Goal: Task Accomplishment & Management: Manage account settings

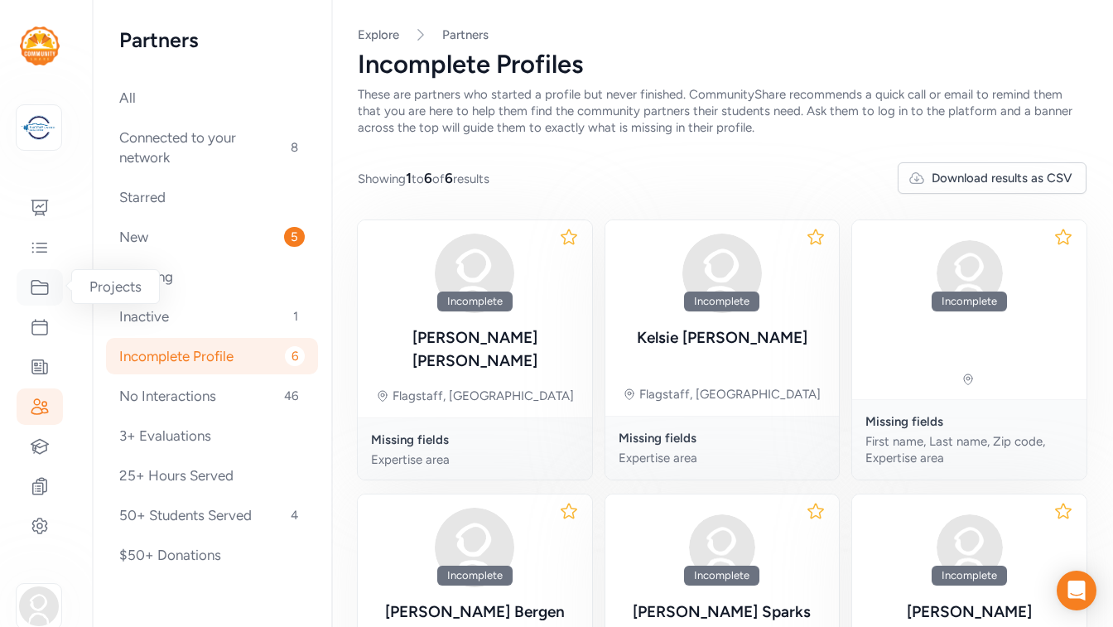
click at [36, 287] on icon at bounding box center [40, 287] width 20 height 20
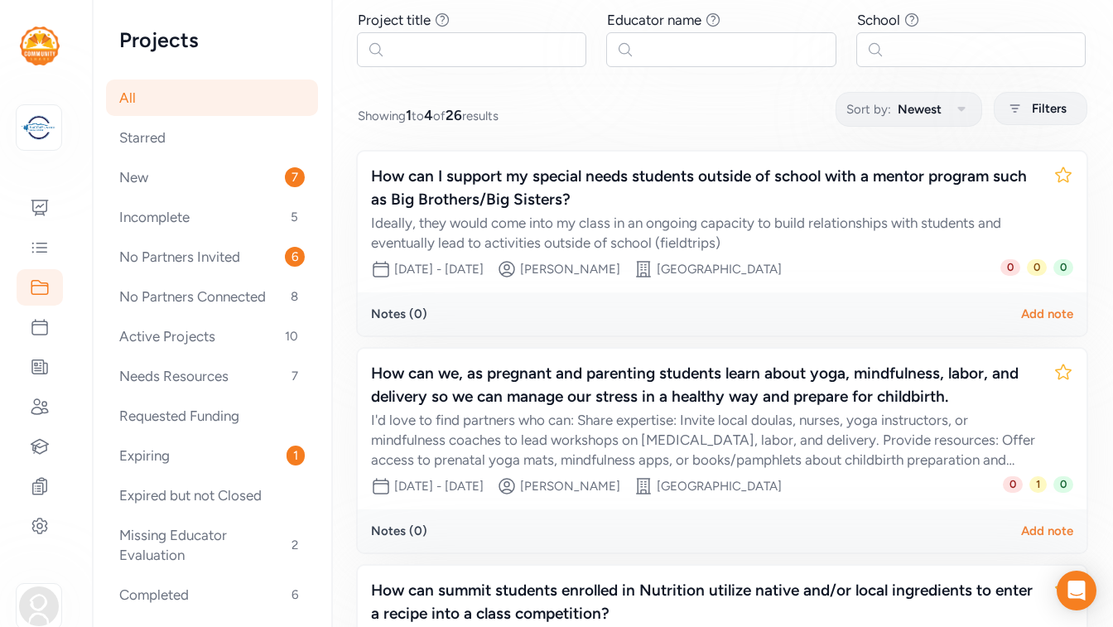
scroll to position [137, 0]
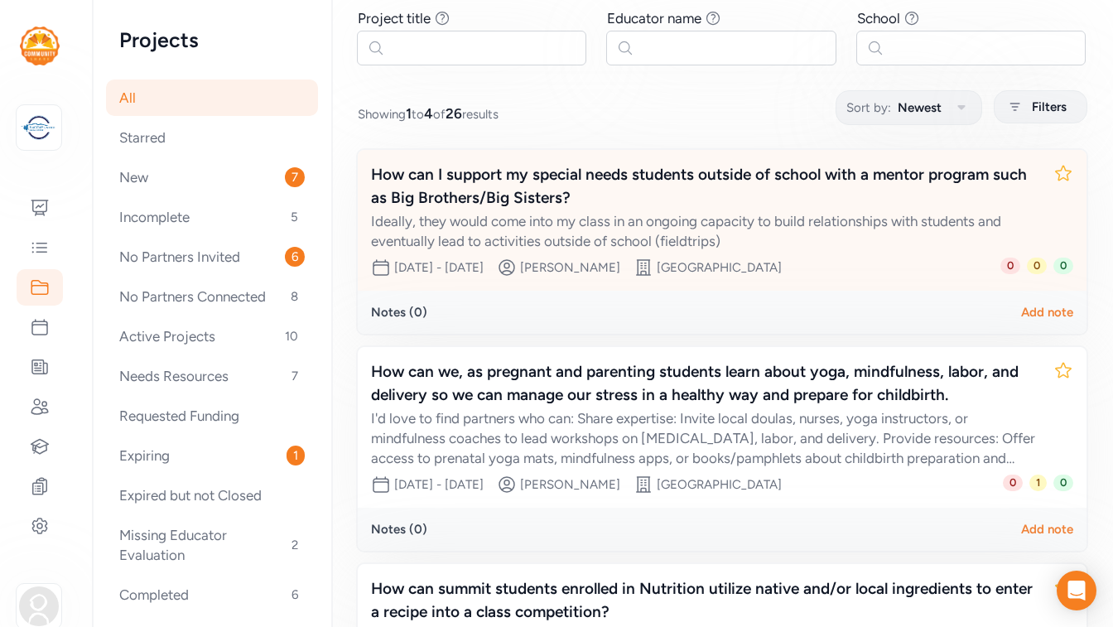
click at [877, 180] on div "How can I support my special needs students outside of school with a mentor pro…" at bounding box center [705, 186] width 669 height 46
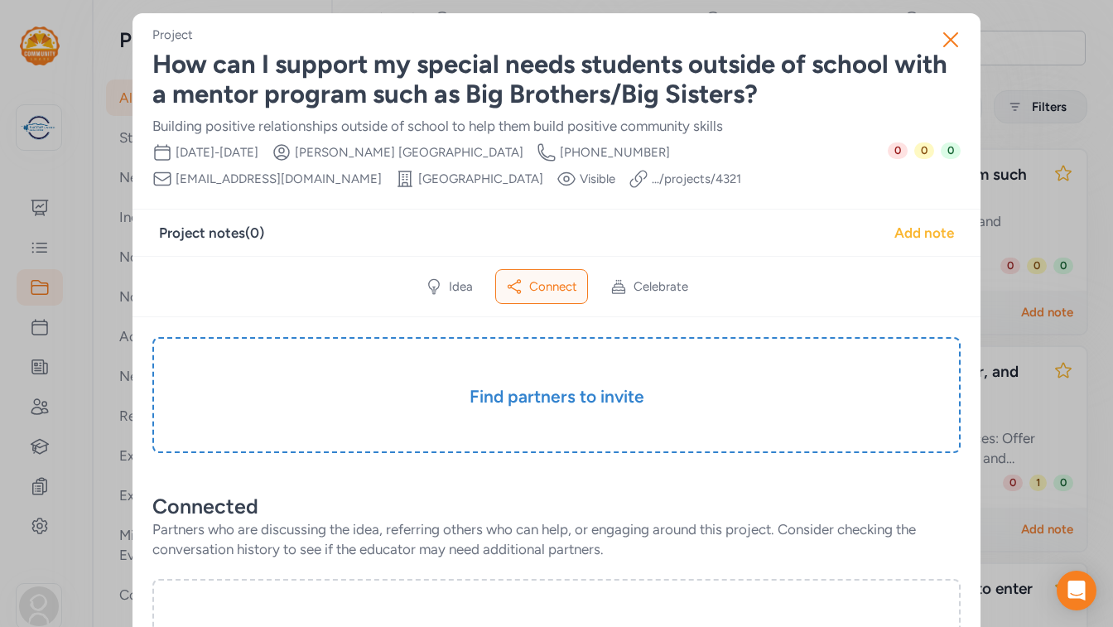
click at [911, 228] on div "Add note" at bounding box center [924, 233] width 60 height 20
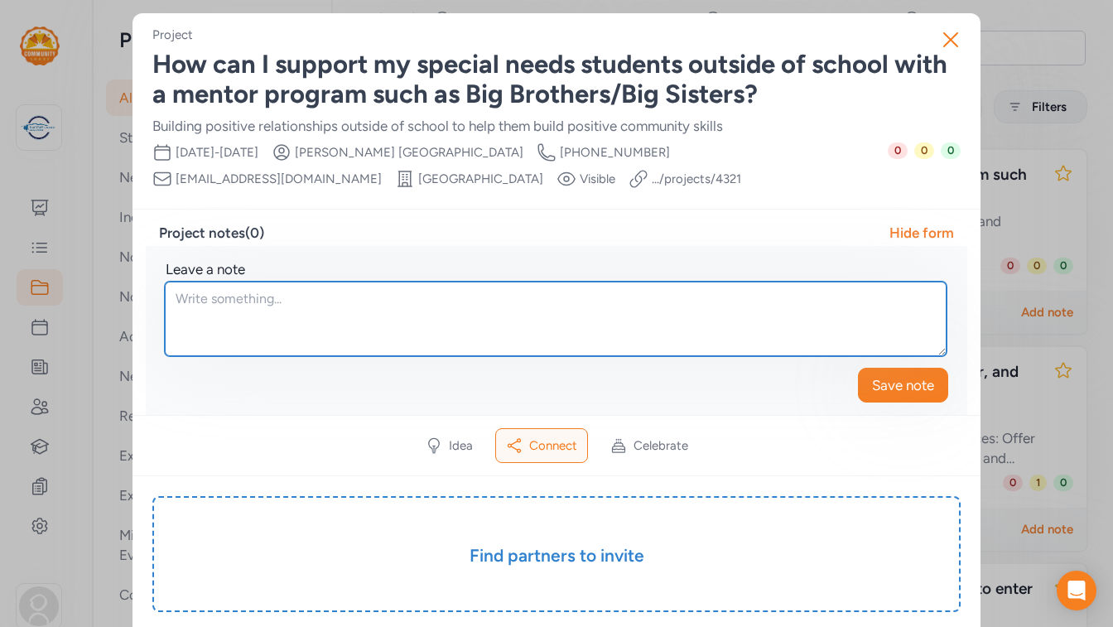
click at [259, 305] on textarea at bounding box center [556, 319] width 782 height 75
type textarea "R"
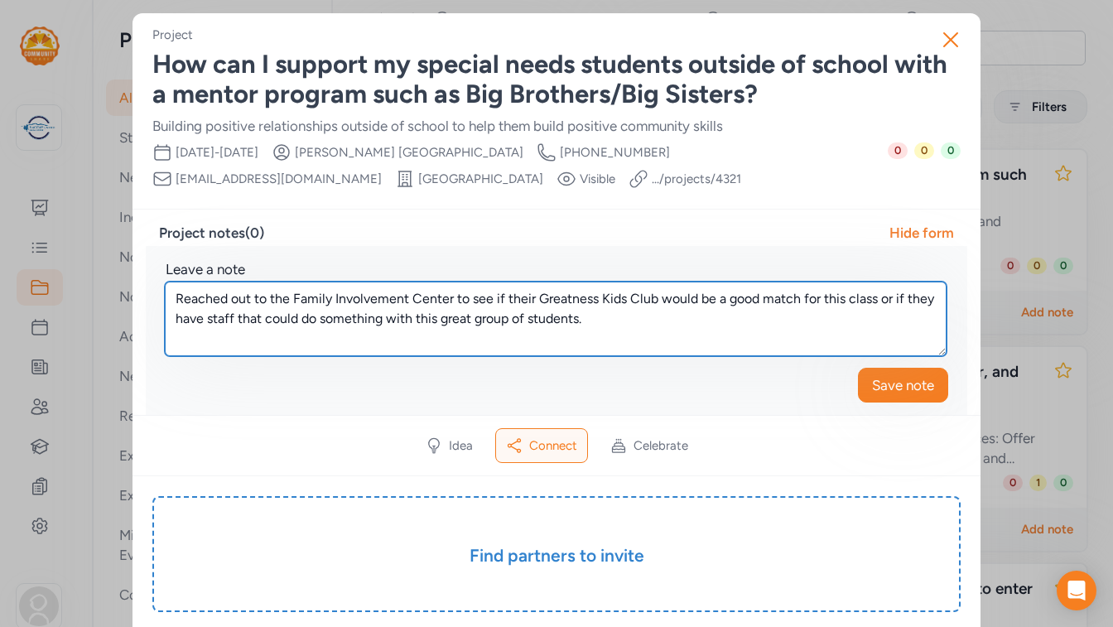
click at [293, 299] on textarea "Reached out to the Family Involvement Center to see if their Greatness Kids Clu…" at bounding box center [556, 319] width 782 height 75
type textarea "Reached out to the Flagstaff Family Involvement Center to see if their Greatnes…"
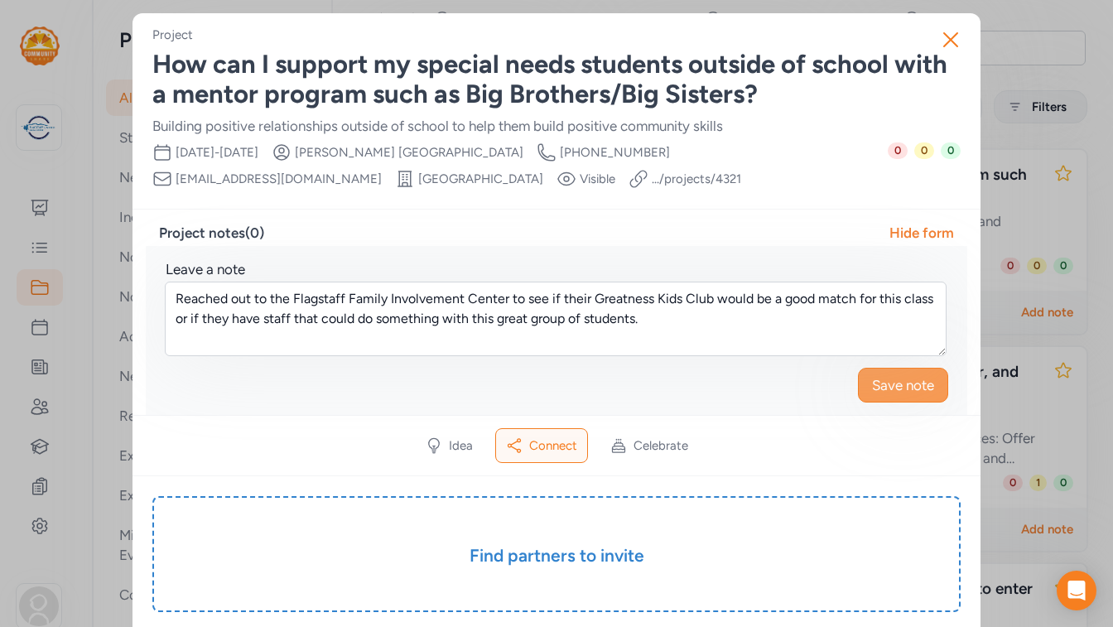
click at [885, 388] on span "Save note" at bounding box center [903, 385] width 62 height 20
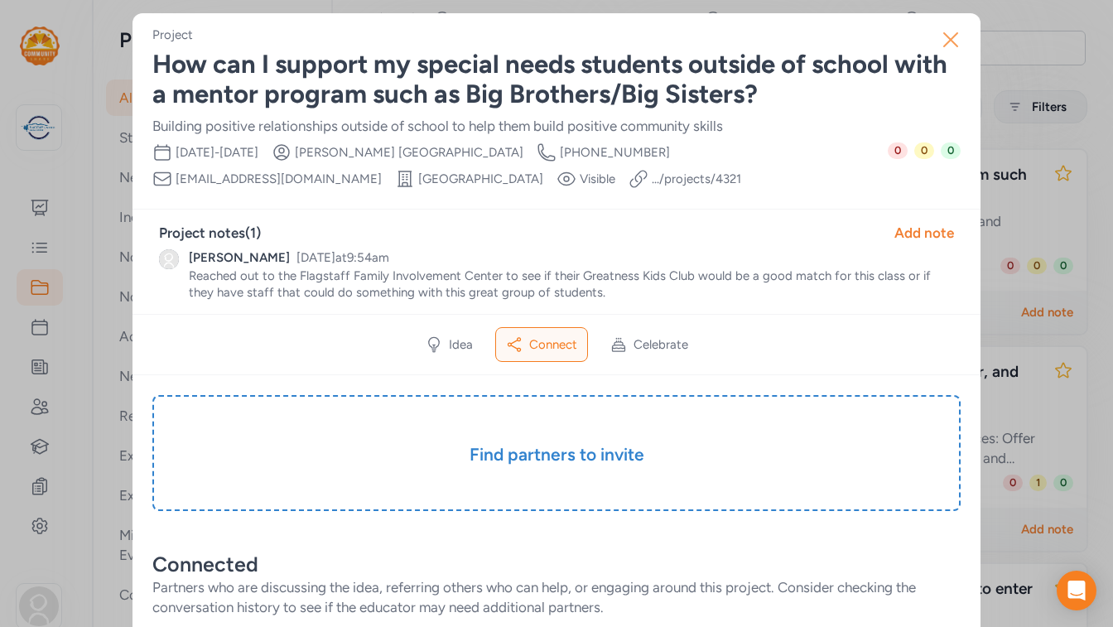
click at [953, 38] on icon "button" at bounding box center [950, 40] width 27 height 27
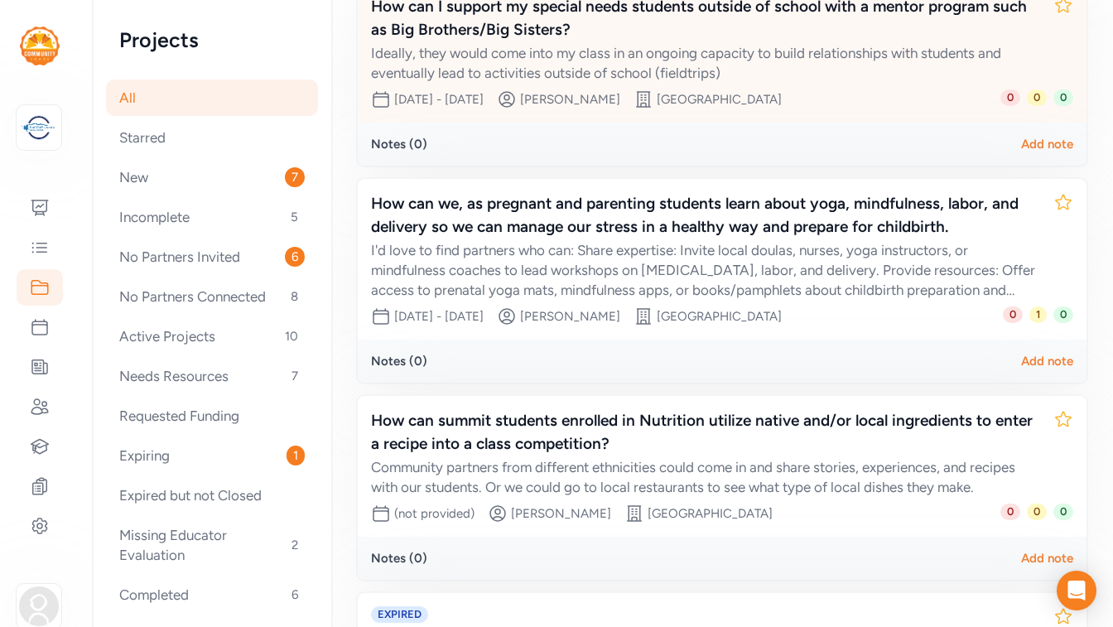
scroll to position [306, 0]
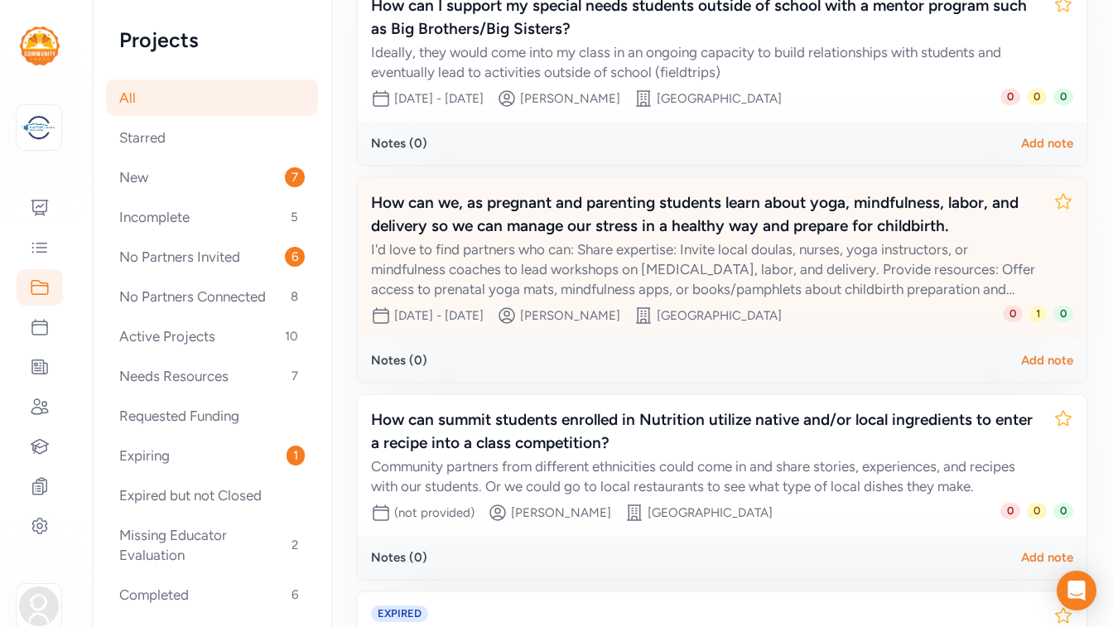
click at [827, 232] on div "How can we, as pregnant and parenting students learn about yoga, mindfulness, l…" at bounding box center [705, 214] width 669 height 46
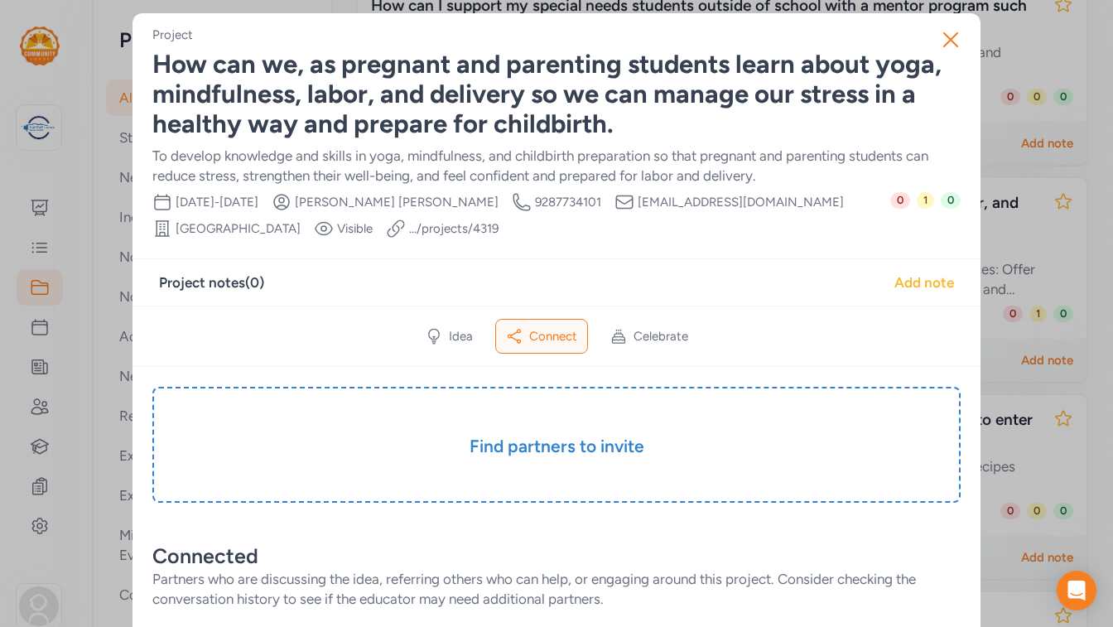
click at [907, 287] on div "Add note" at bounding box center [924, 282] width 60 height 20
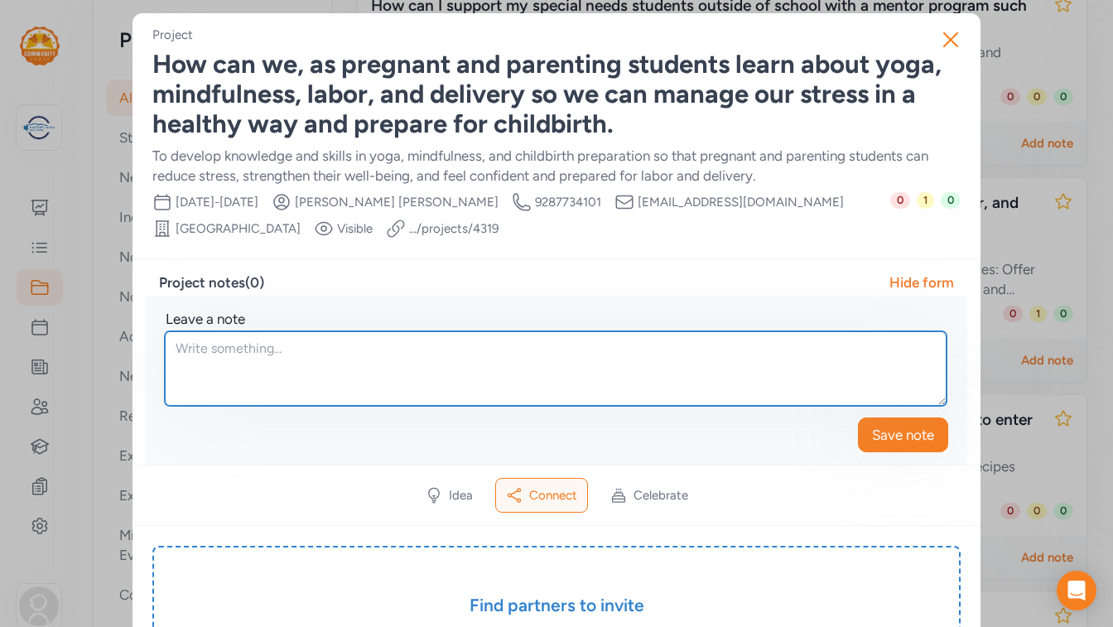
click at [362, 343] on textarea at bounding box center [556, 368] width 782 height 75
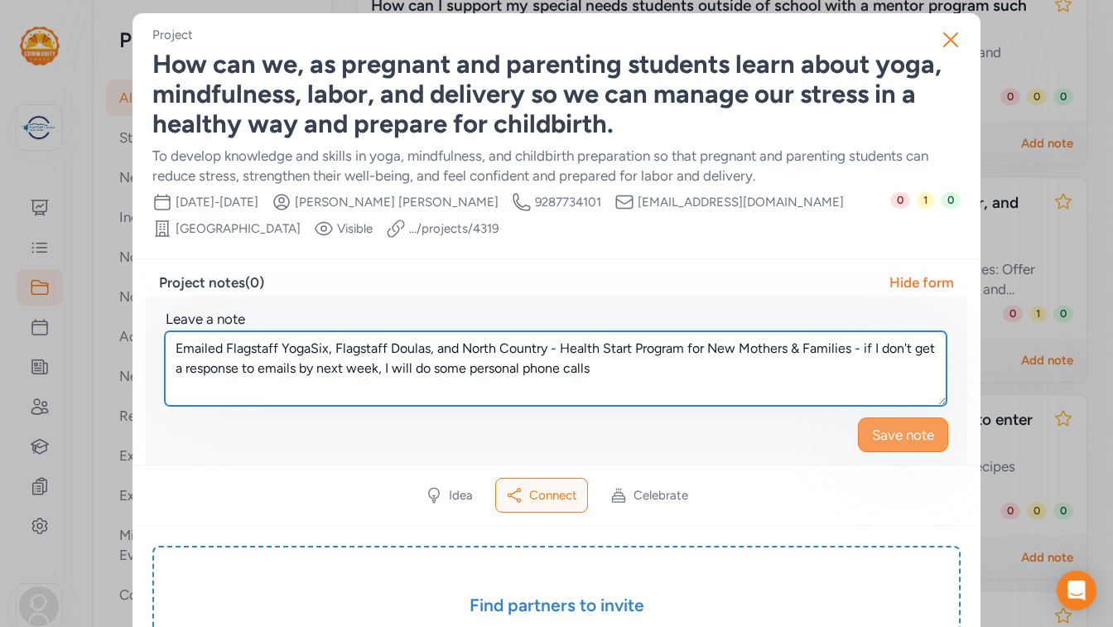
type textarea "Emailed Flagstaff YogaSix, Flagstaff Doulas, and North Country - Health Start P…"
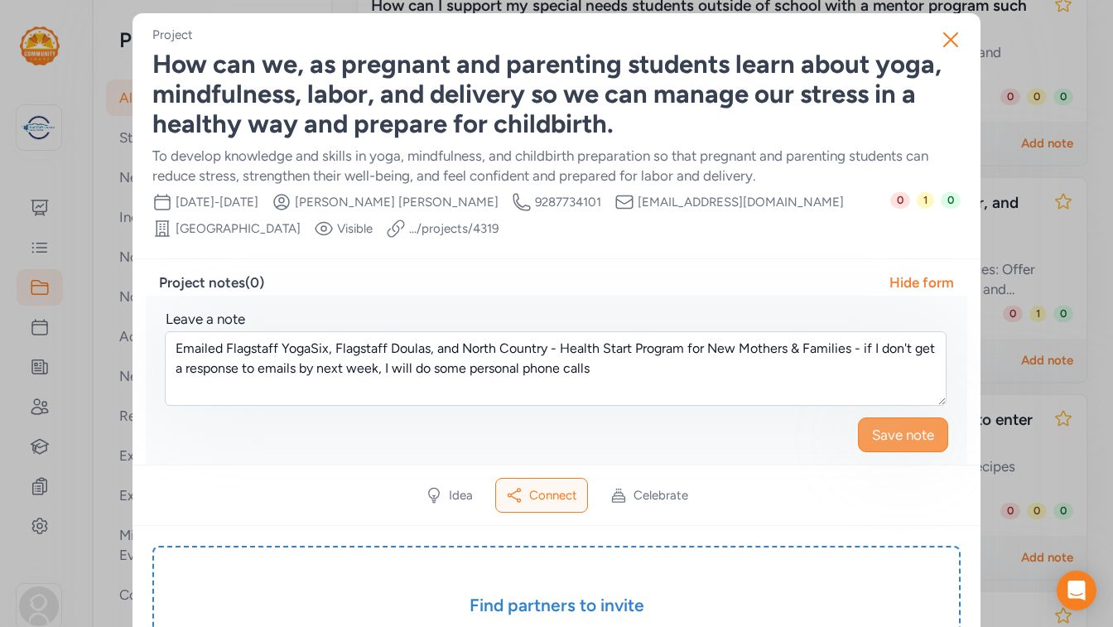
click at [898, 428] on span "Save note" at bounding box center [903, 435] width 62 height 20
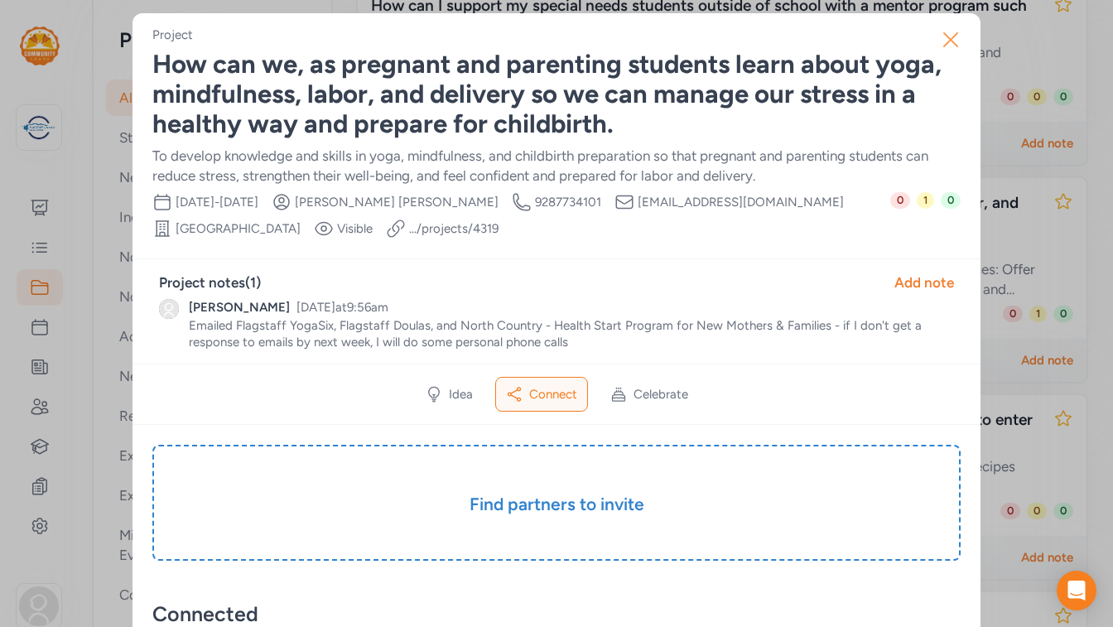
click at [950, 41] on icon "button" at bounding box center [950, 39] width 13 height 13
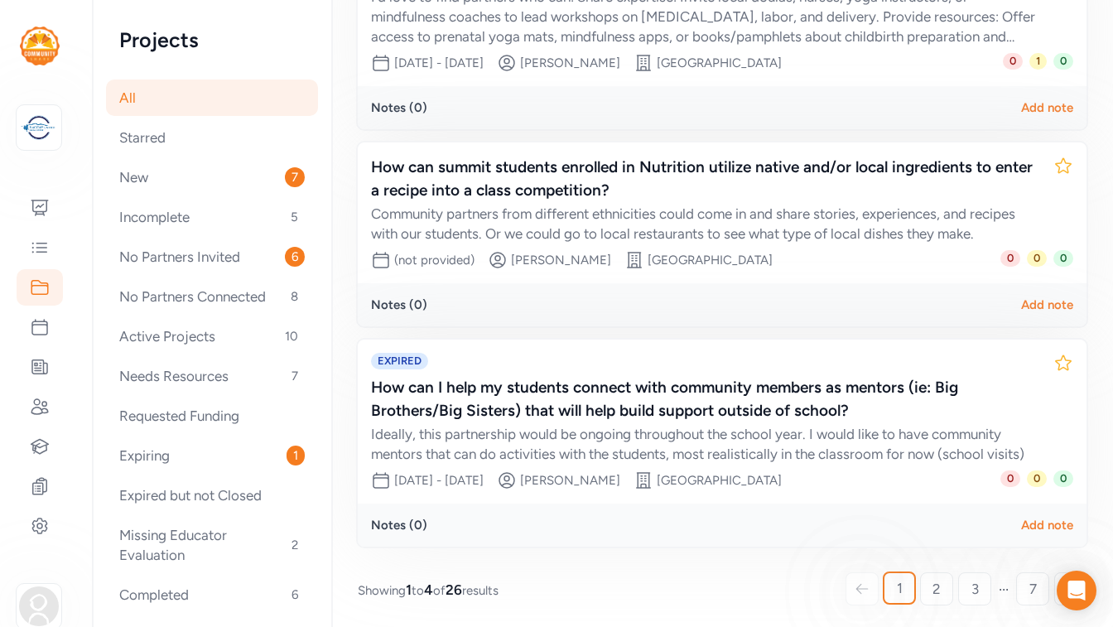
scroll to position [565, 0]
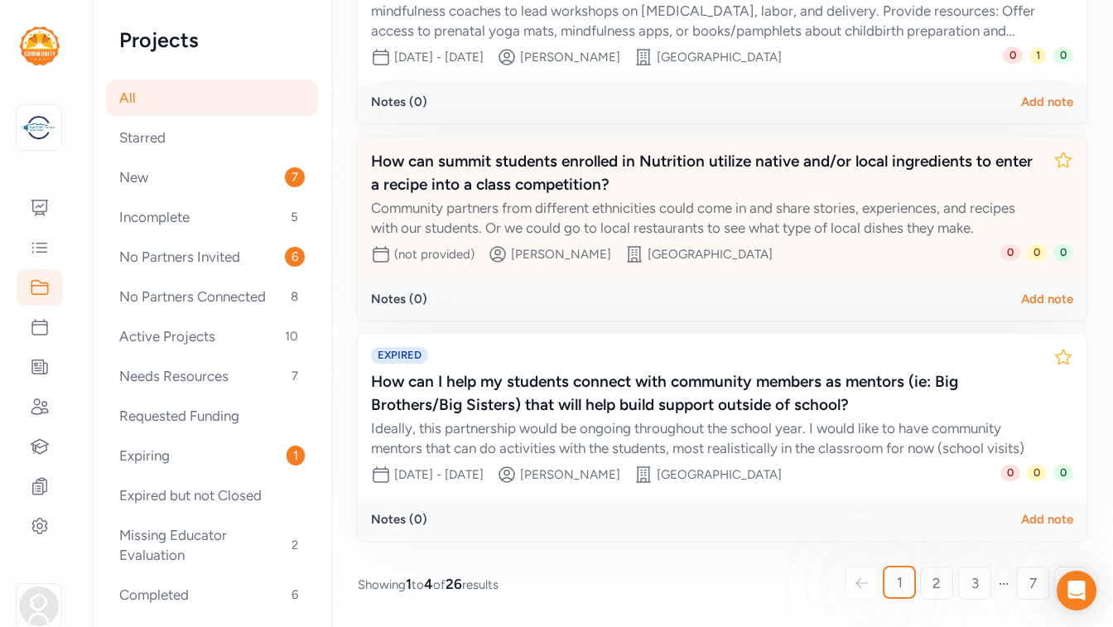
click at [570, 185] on div "How can summit students enrolled in Nutrition utilize native and/or local ingre…" at bounding box center [705, 173] width 669 height 46
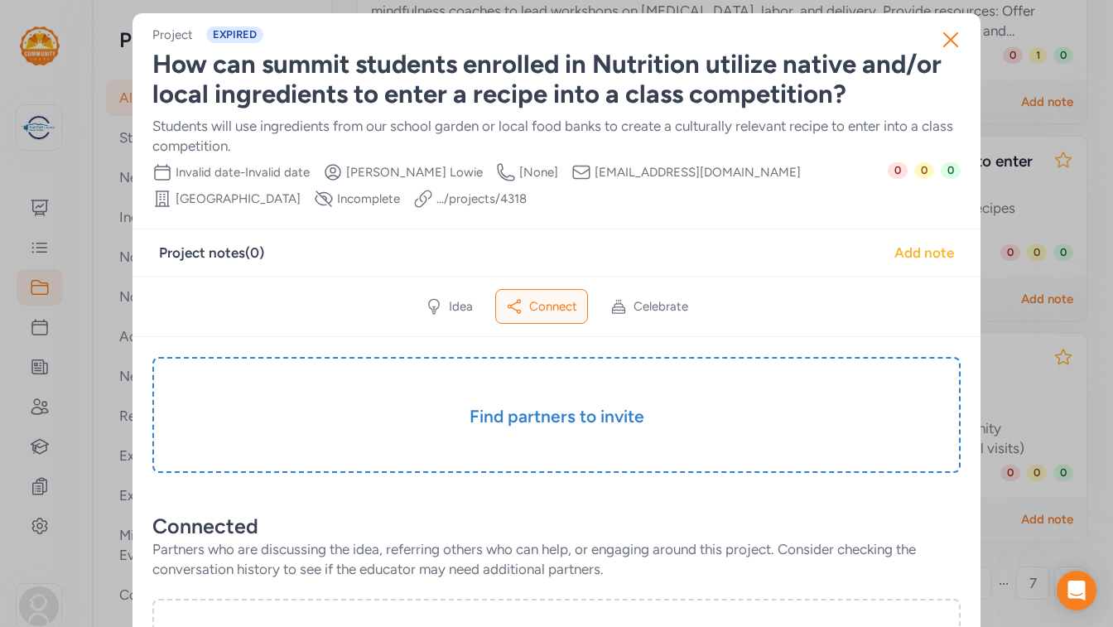
click at [902, 251] on div "Add note" at bounding box center [924, 253] width 60 height 20
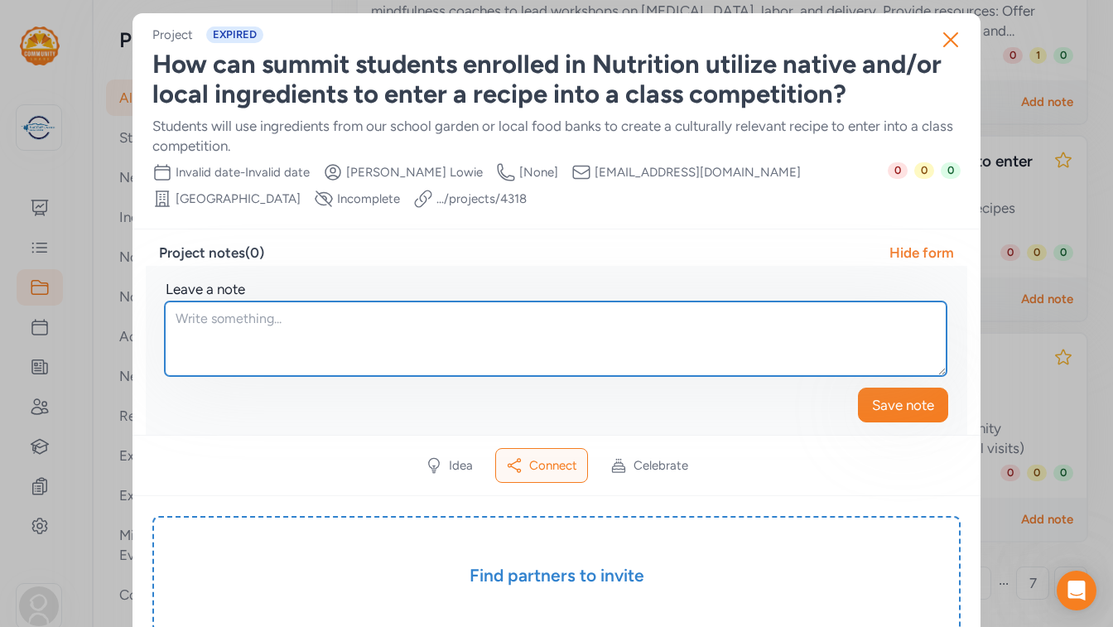
click at [294, 323] on textarea at bounding box center [556, 338] width 782 height 75
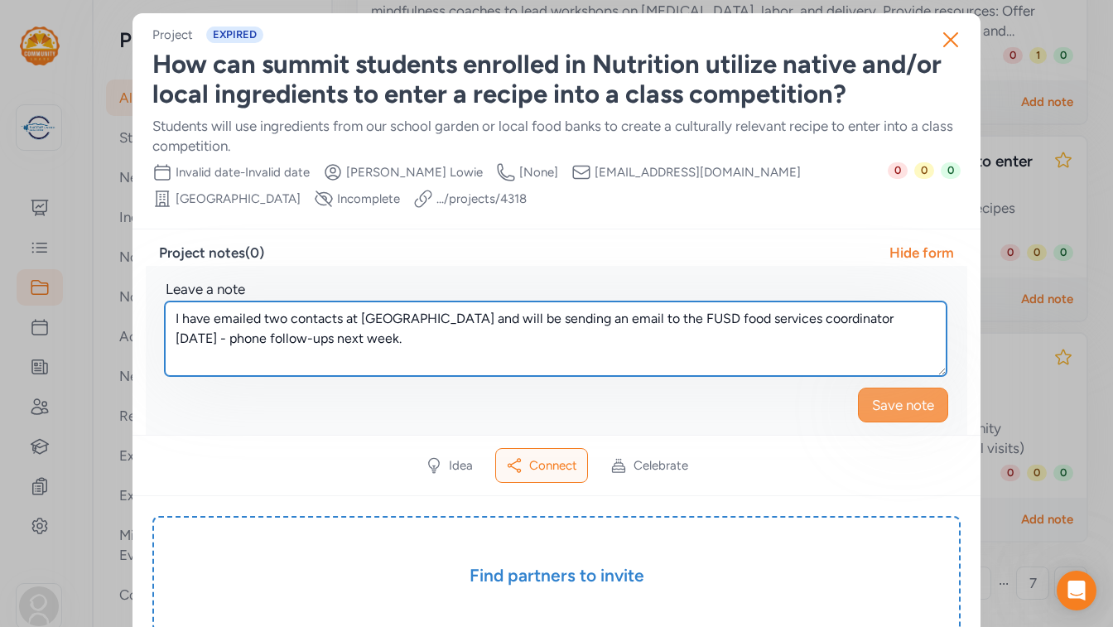
type textarea "I have emailed two contacts at [GEOGRAPHIC_DATA] and will be sending an email t…"
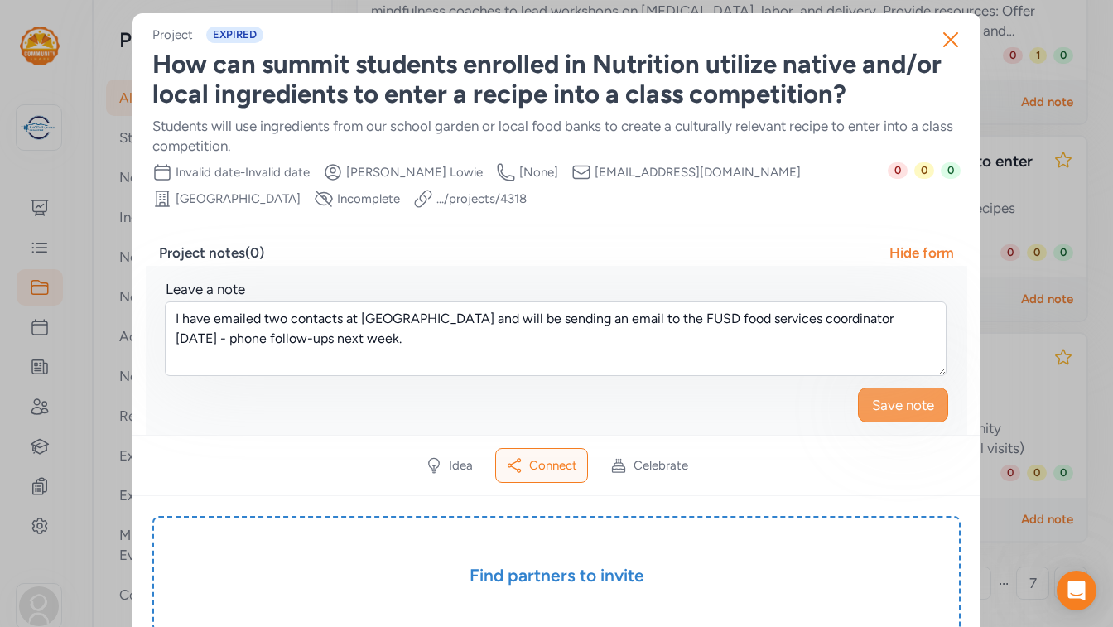
click at [891, 401] on span "Save note" at bounding box center [903, 405] width 62 height 20
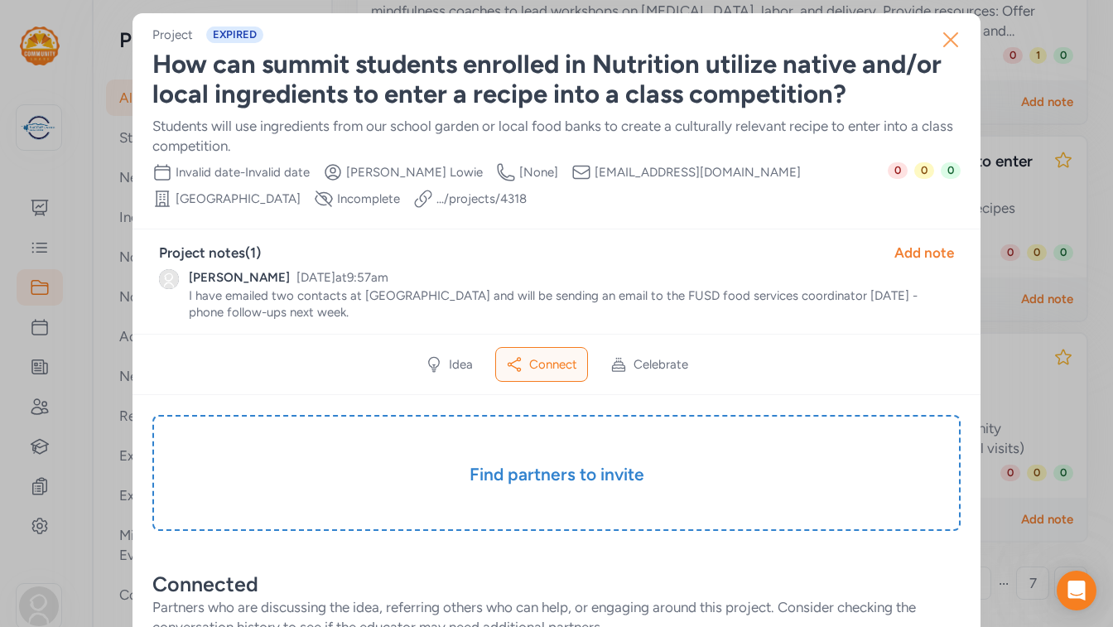
click at [952, 39] on icon "button" at bounding box center [950, 40] width 27 height 27
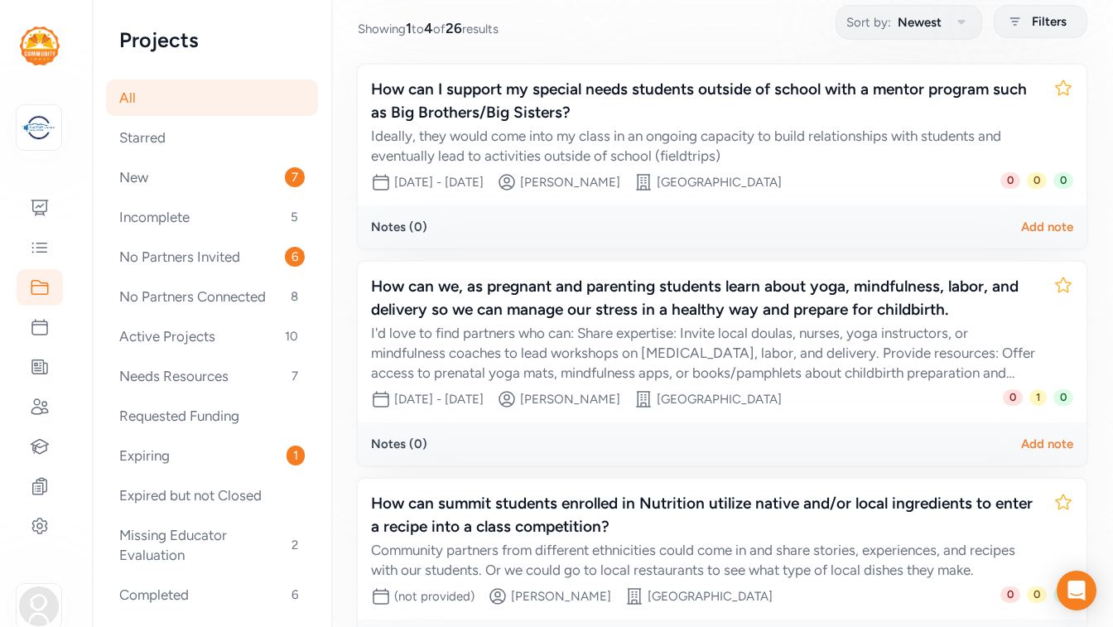
scroll to position [565, 0]
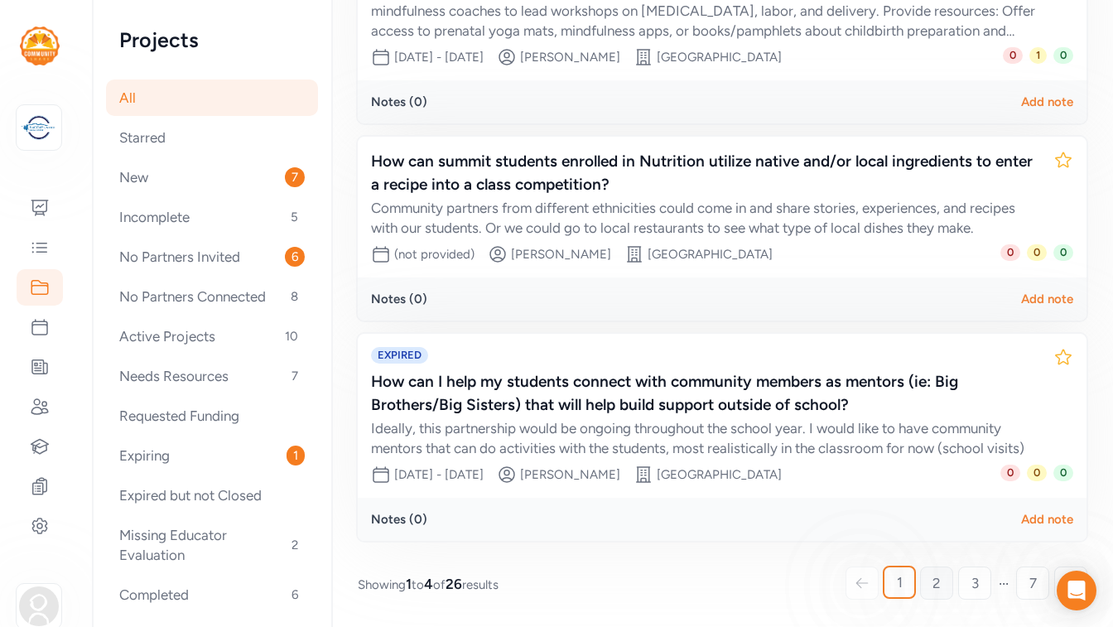
click at [937, 582] on span "2" at bounding box center [937, 583] width 8 height 20
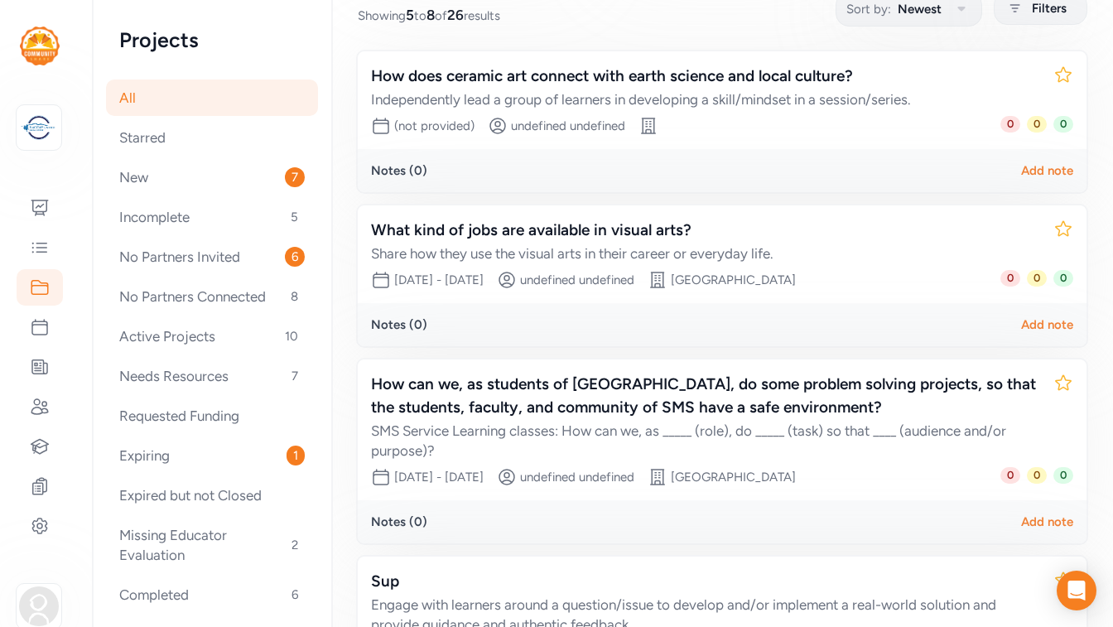
scroll to position [229, 0]
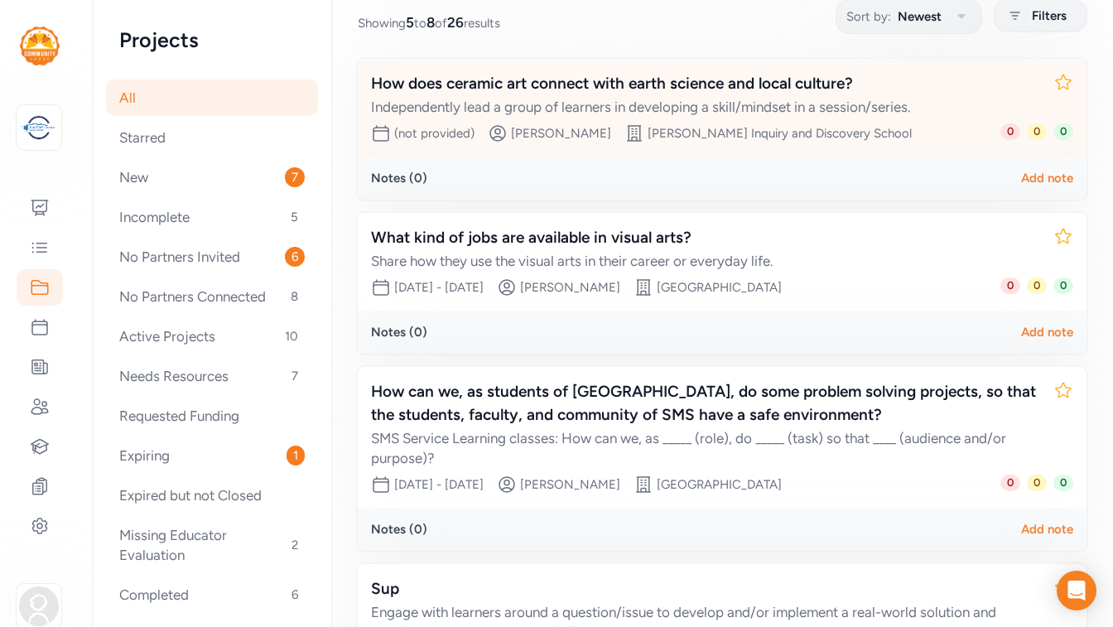
click at [582, 90] on div "How does ceramic art connect with earth science and local culture?" at bounding box center [705, 83] width 669 height 23
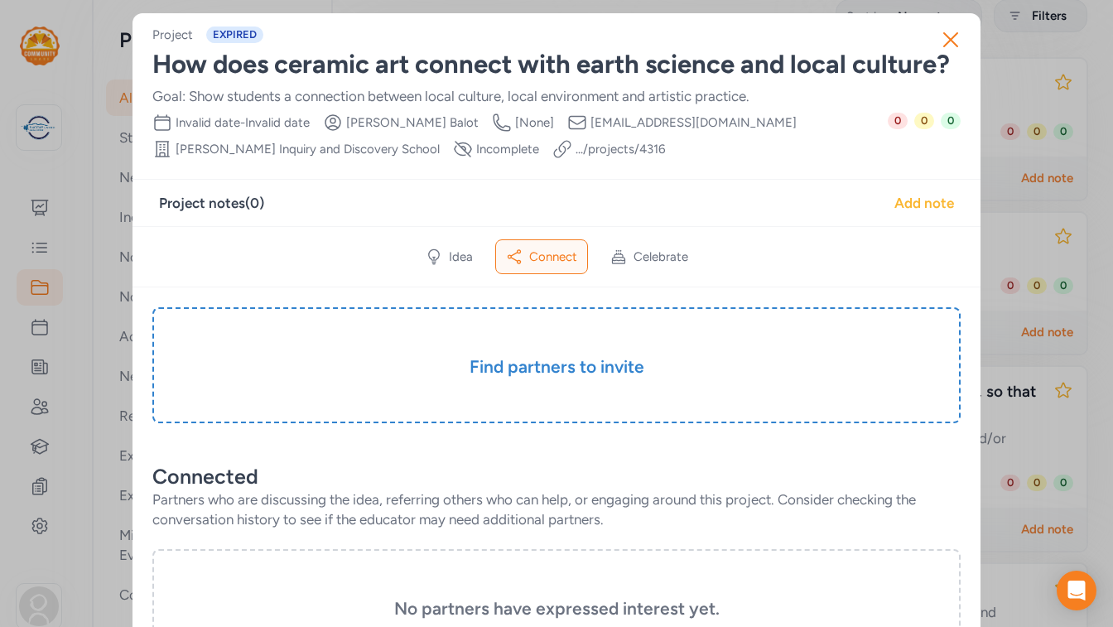
click at [922, 203] on div "Add note" at bounding box center [924, 203] width 60 height 20
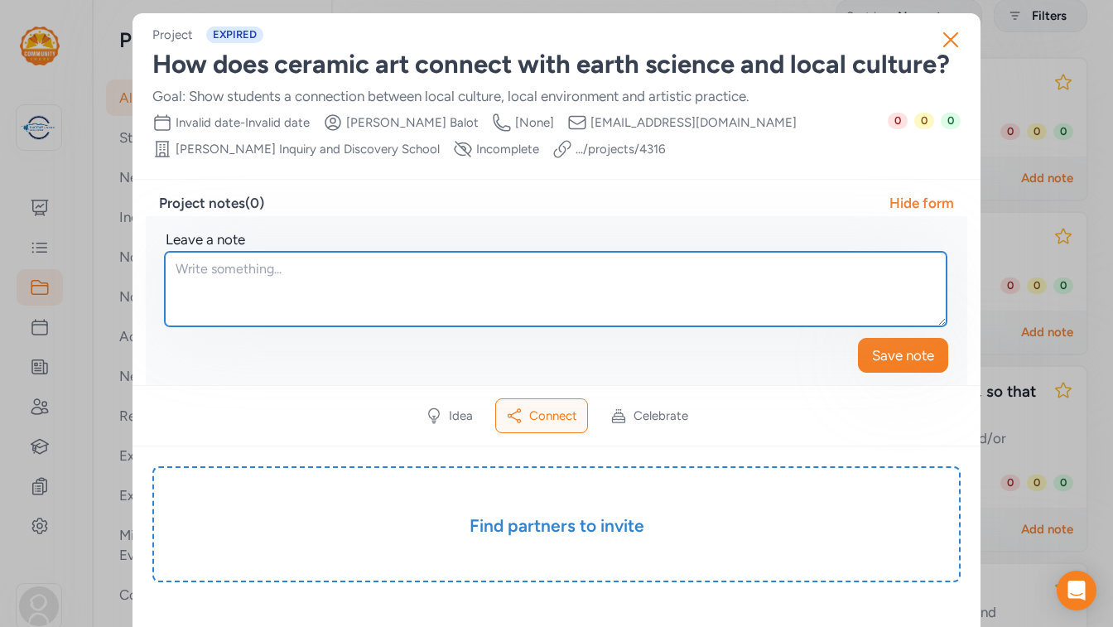
click at [295, 271] on textarea at bounding box center [556, 289] width 782 height 75
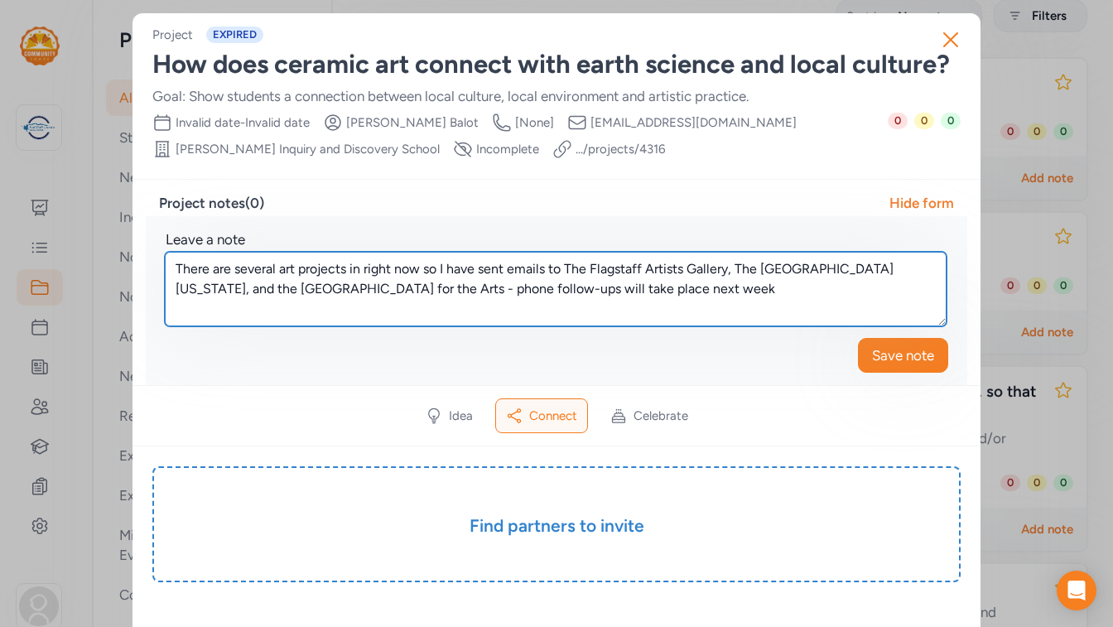
drag, startPoint x: 674, startPoint y: 290, endPoint x: 177, endPoint y: 268, distance: 497.4
click at [177, 268] on textarea "There are several art projects in right now so I have sent emails to The Flagst…" at bounding box center [556, 289] width 782 height 75
type textarea "There are several art projects in right now so I have sent emails to The Flagst…"
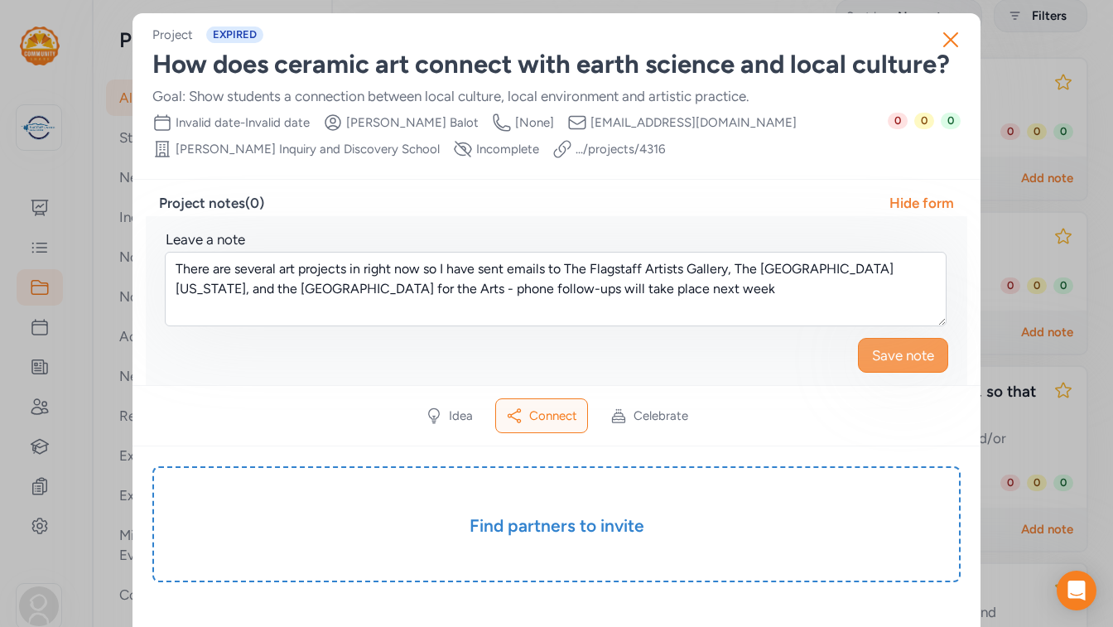
click at [883, 354] on span "Save note" at bounding box center [903, 355] width 62 height 20
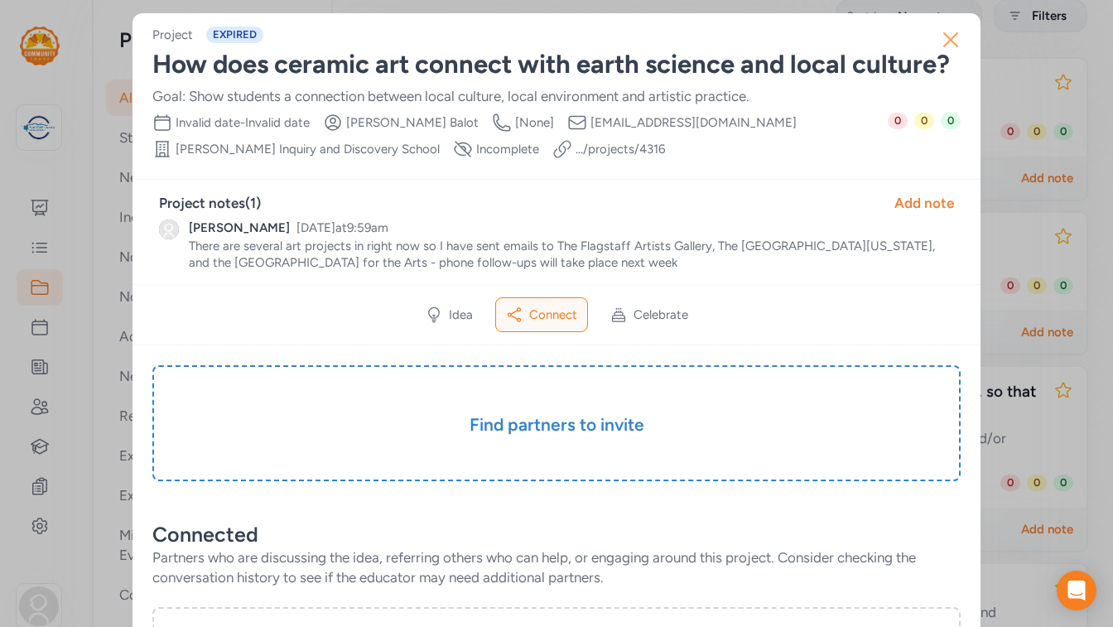
click at [950, 36] on icon "button" at bounding box center [950, 40] width 27 height 27
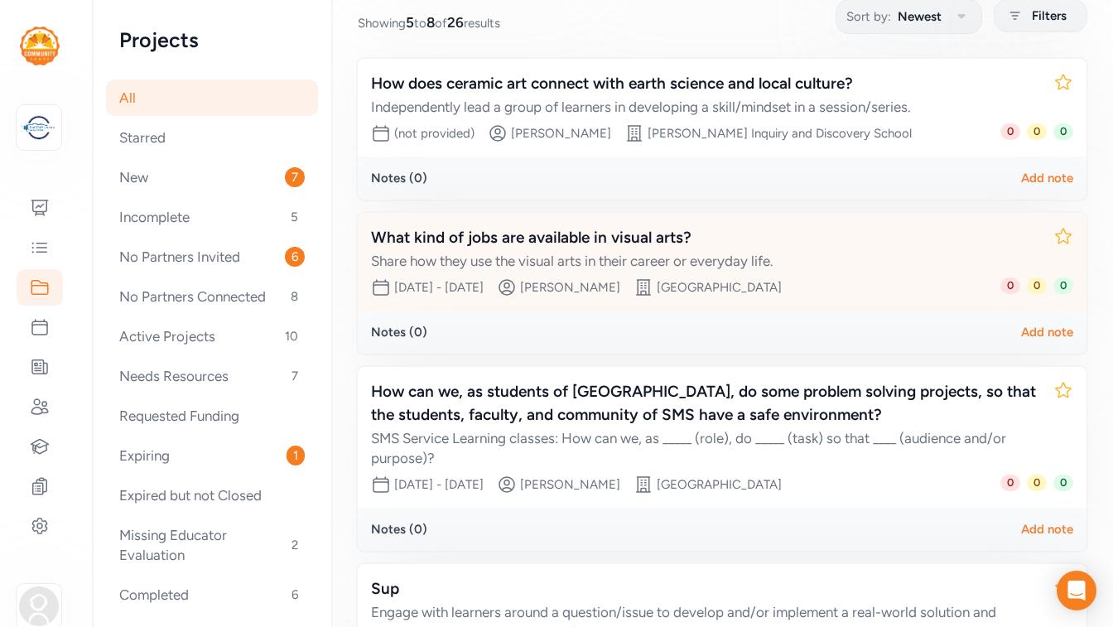
click at [547, 235] on div "What kind of jobs are available in visual arts?" at bounding box center [705, 237] width 669 height 23
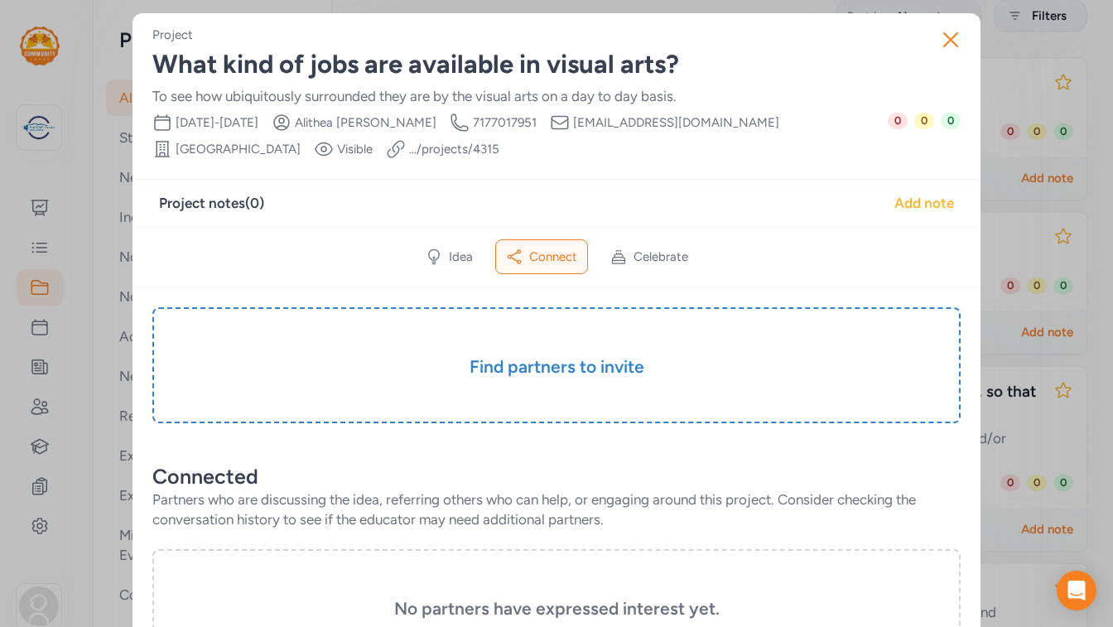
click at [913, 205] on div "Add note" at bounding box center [924, 203] width 60 height 20
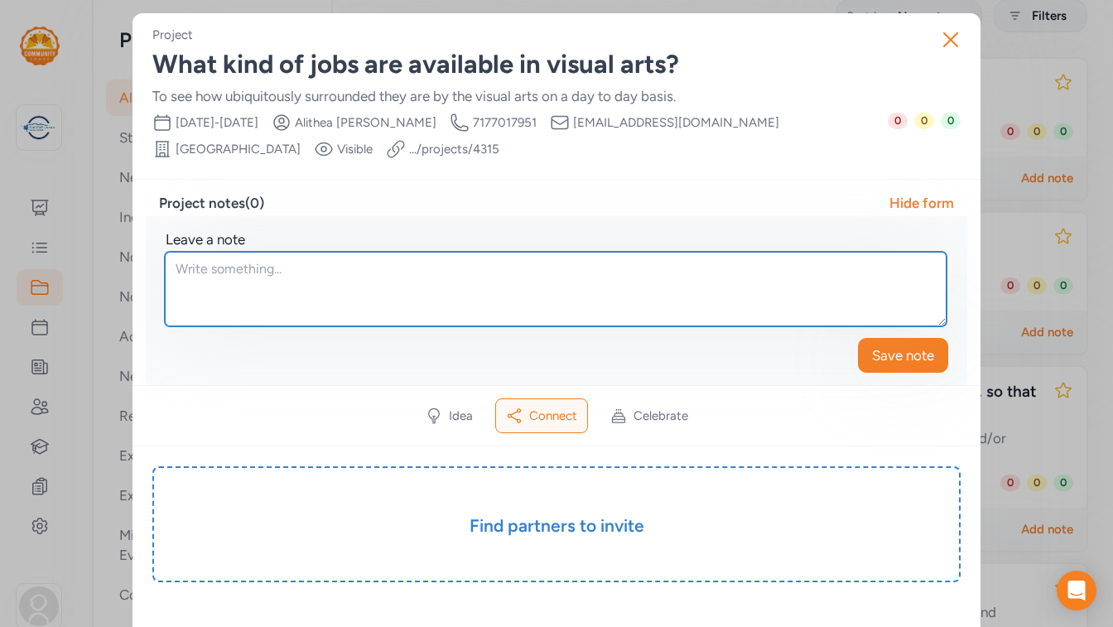
click at [294, 275] on textarea at bounding box center [556, 289] width 782 height 75
paste textarea "There are several art projects in right now so I have sent emails to The Flagst…"
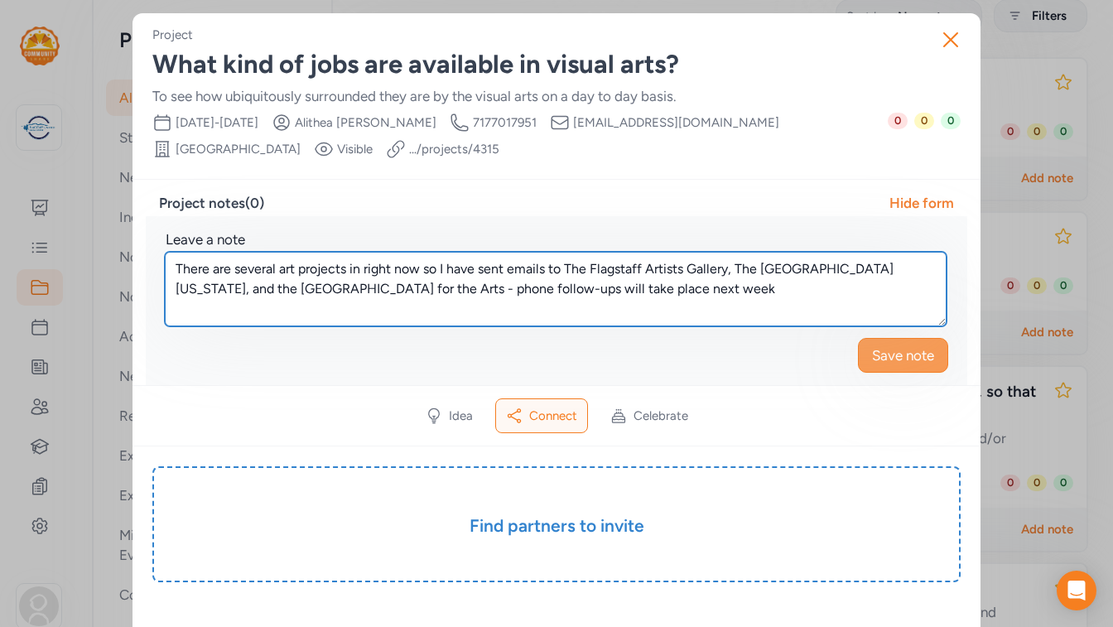
type textarea "There are several art projects in right now so I have sent emails to The Flagst…"
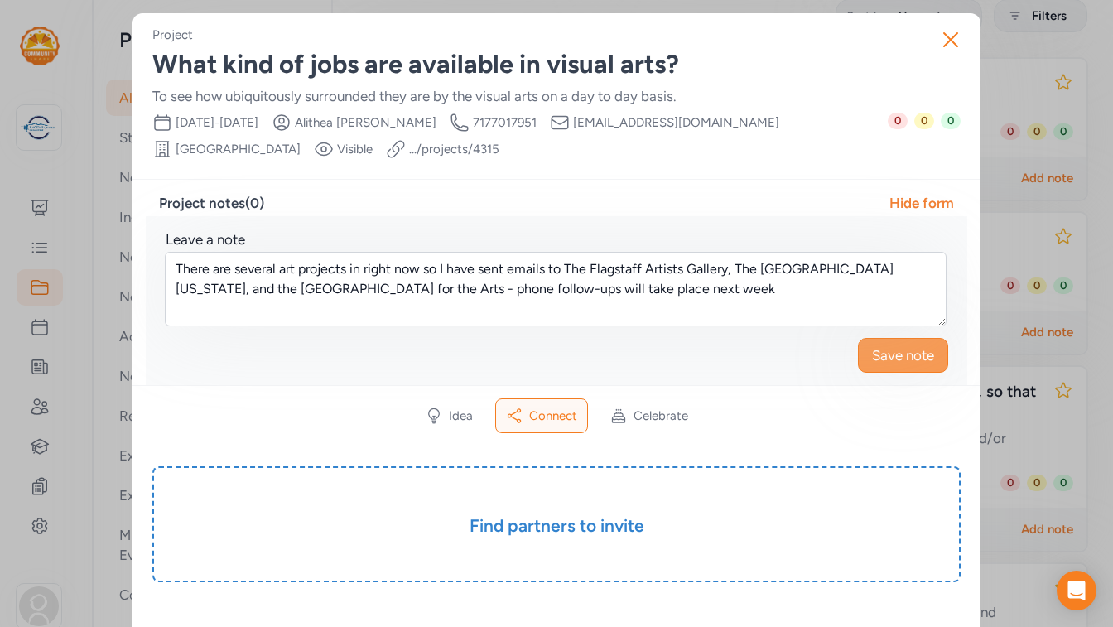
click at [887, 356] on span "Save note" at bounding box center [903, 355] width 62 height 20
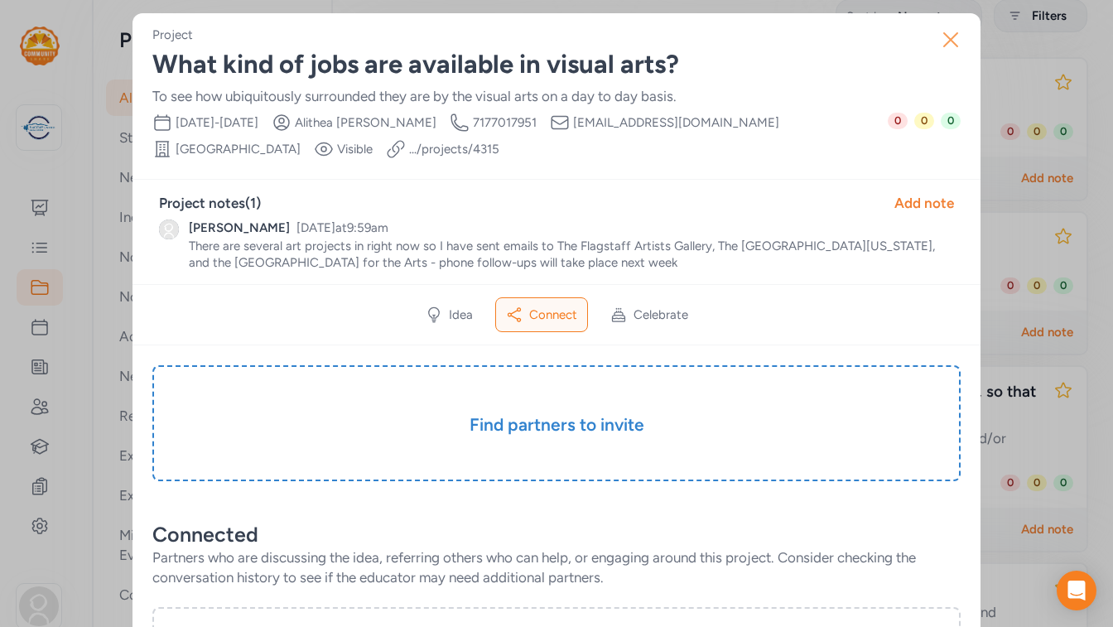
click at [954, 35] on icon "button" at bounding box center [950, 40] width 27 height 27
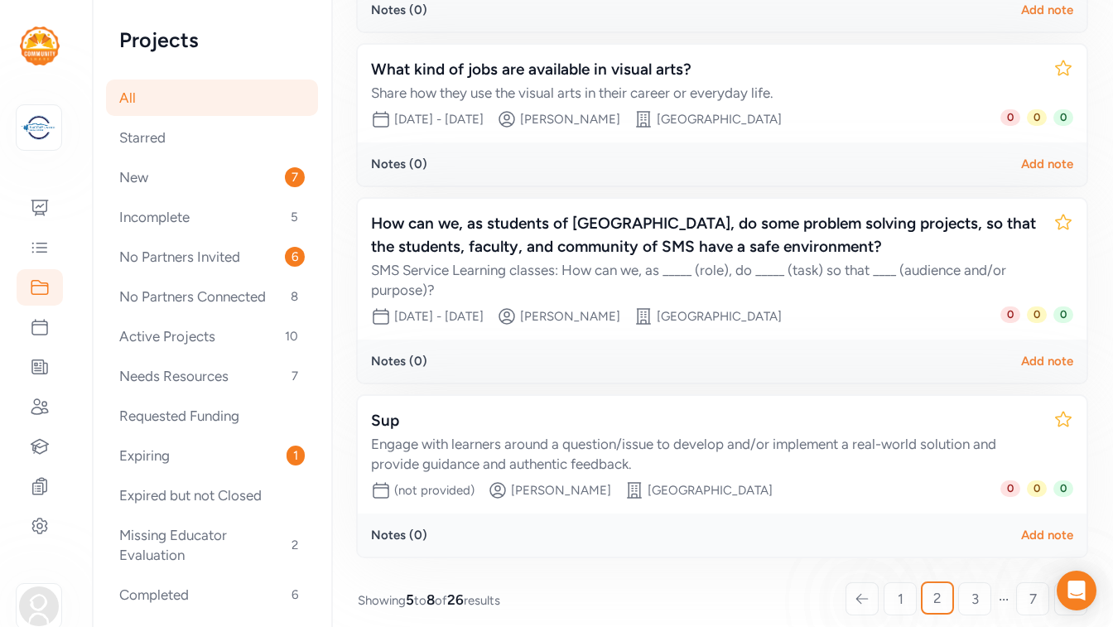
scroll to position [412, 0]
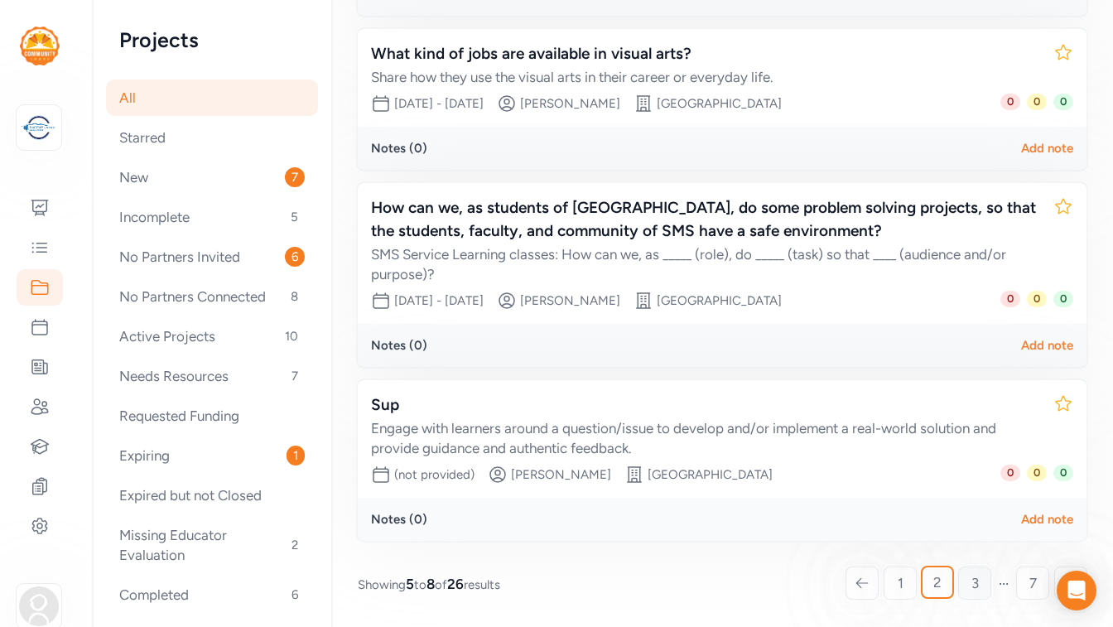
click at [977, 574] on span "3" at bounding box center [974, 583] width 7 height 20
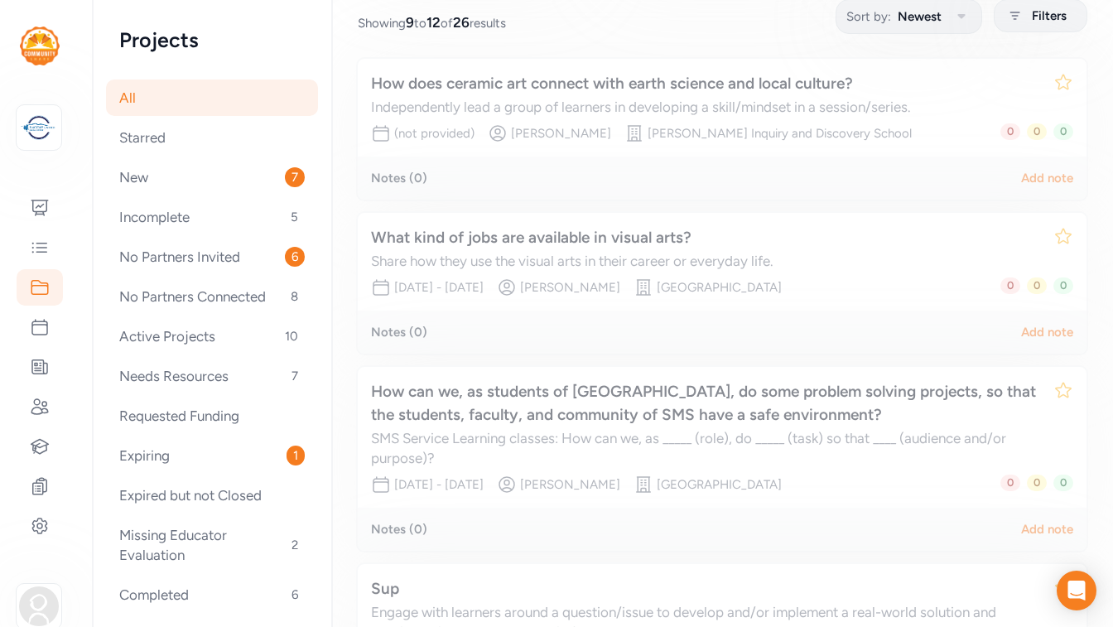
scroll to position [229, 0]
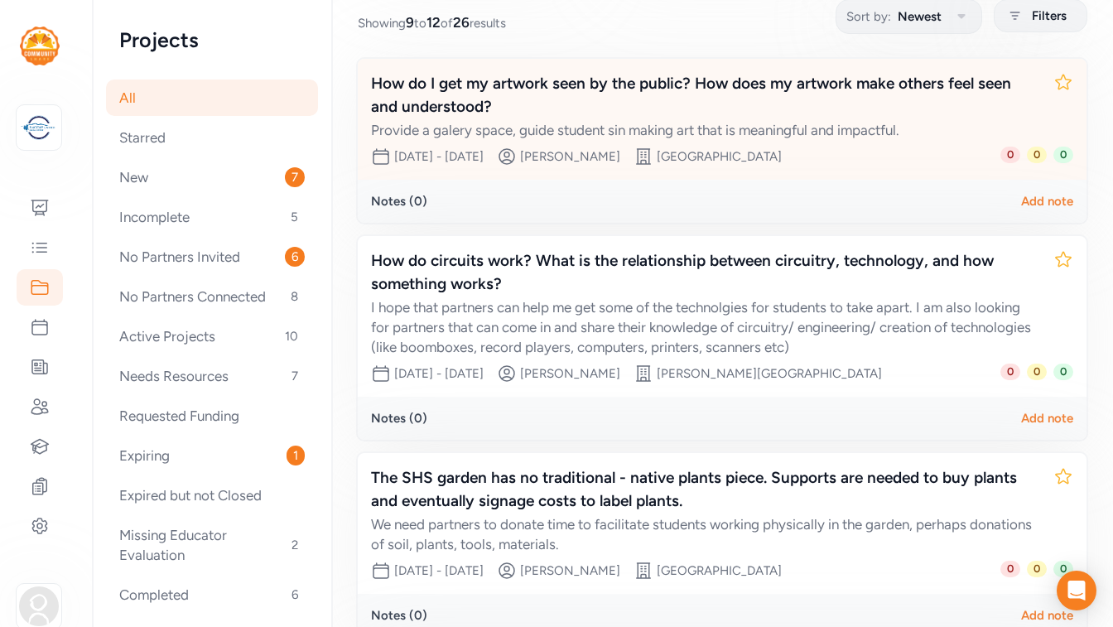
click at [558, 89] on div "How do I get my artwork seen by the public? How does my artwork make others fee…" at bounding box center [705, 95] width 669 height 46
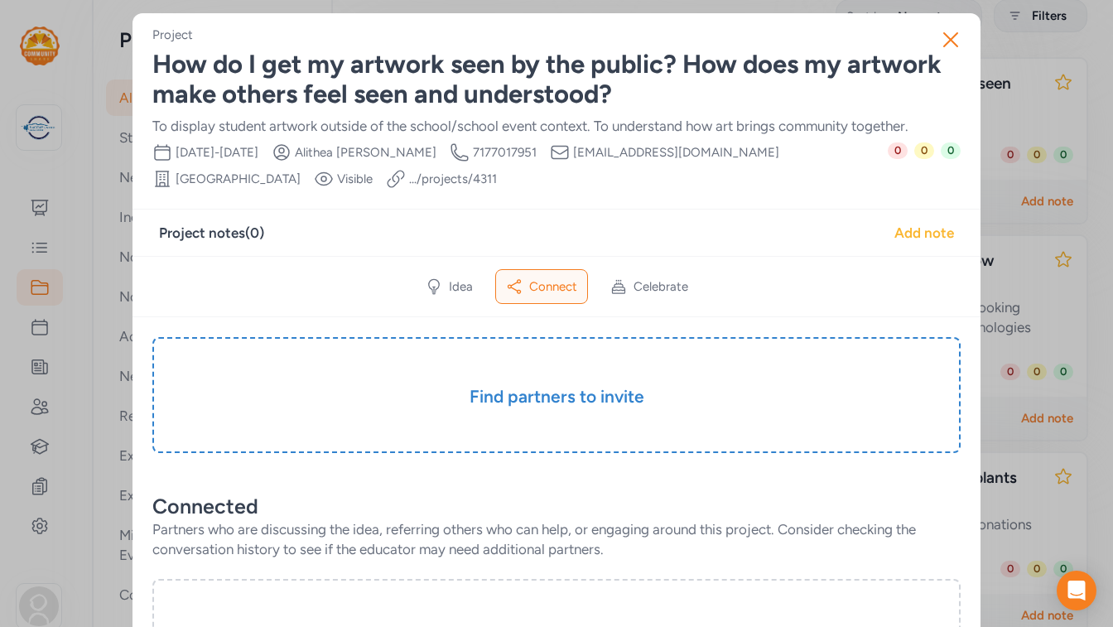
click at [925, 228] on div "Add note" at bounding box center [924, 233] width 60 height 20
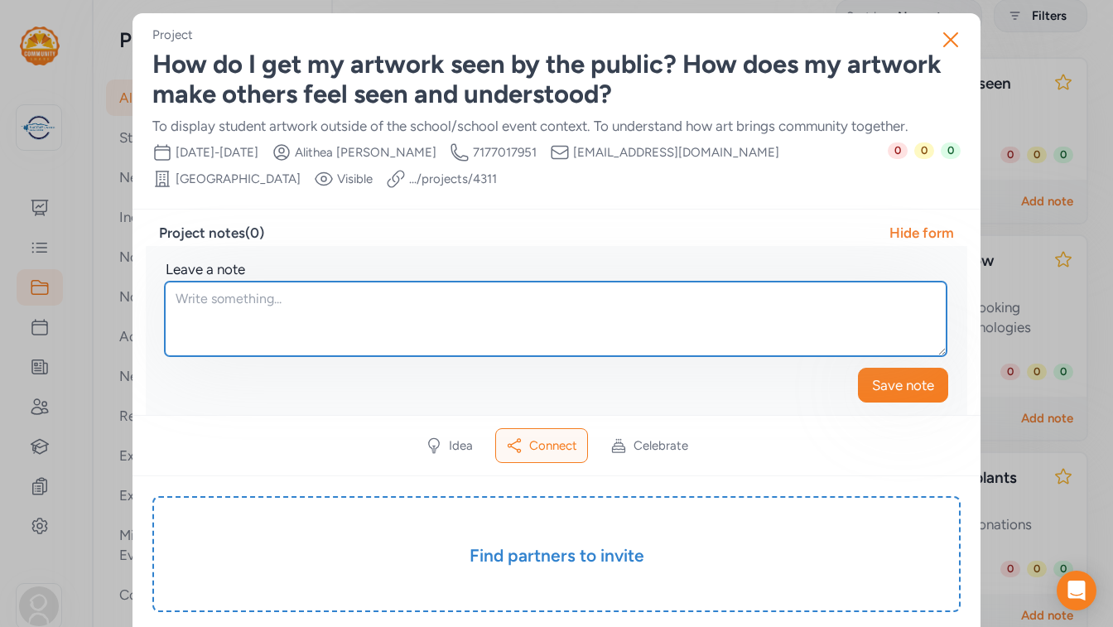
click at [356, 301] on textarea at bounding box center [556, 319] width 782 height 75
paste textarea "There are several art projects in right now so I have sent emails to The Flagst…"
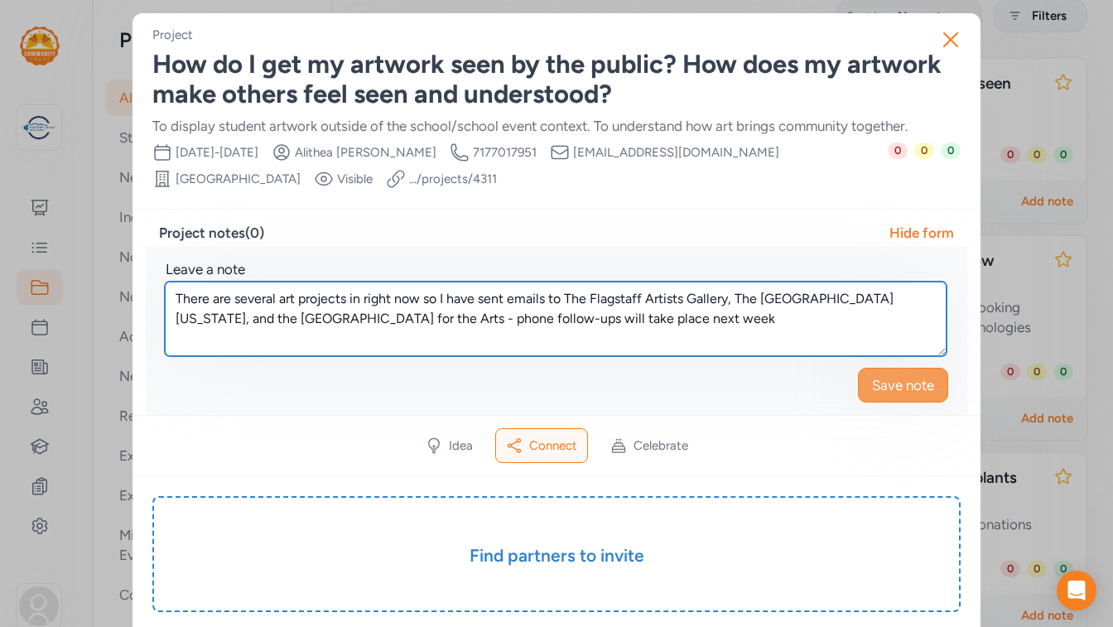
type textarea "There are several art projects in right now so I have sent emails to The Flagst…"
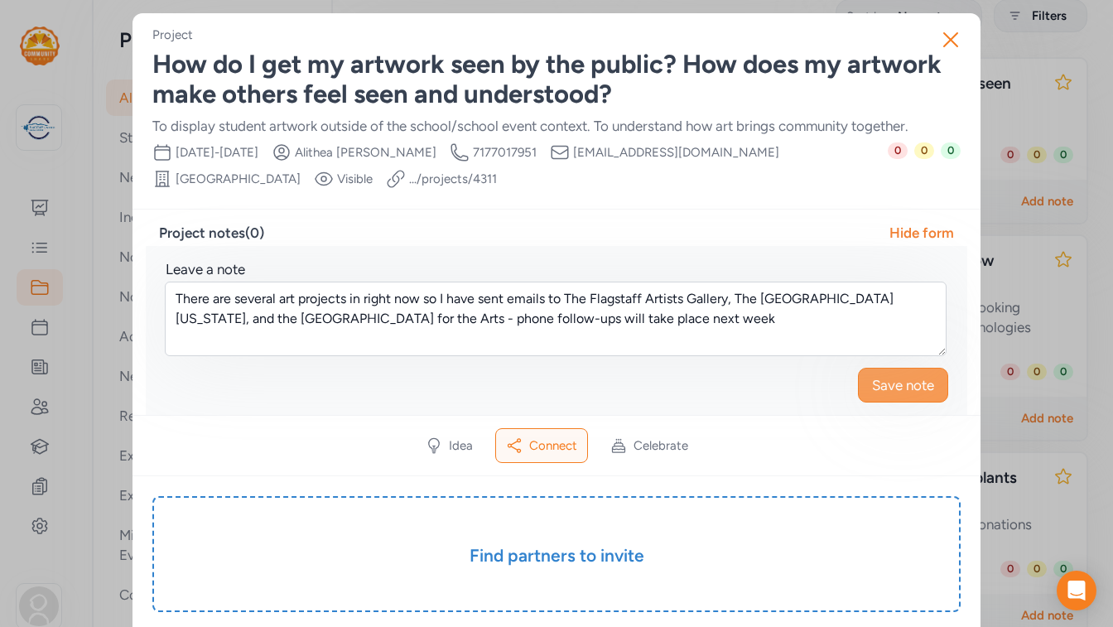
click at [913, 389] on span "Save note" at bounding box center [903, 385] width 62 height 20
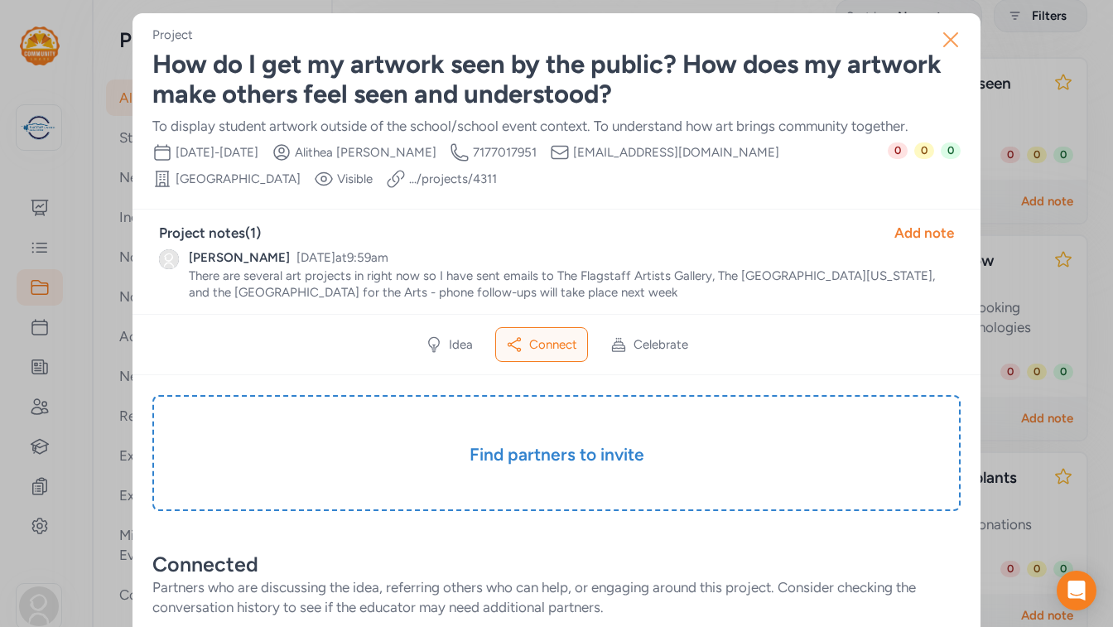
click at [947, 36] on icon "button" at bounding box center [950, 39] width 13 height 13
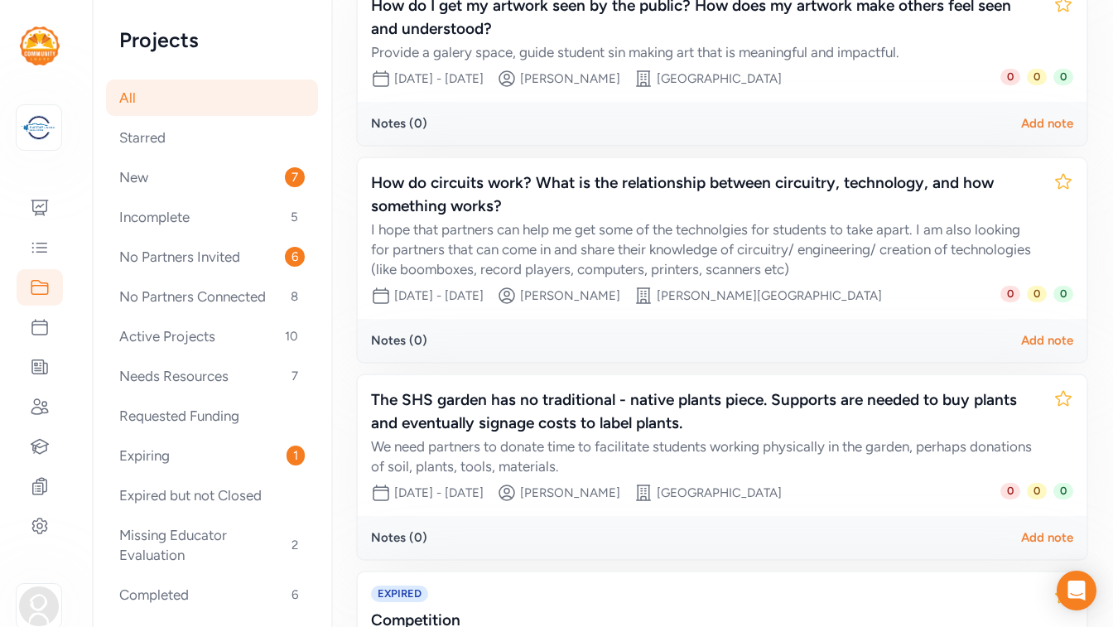
scroll to position [330, 0]
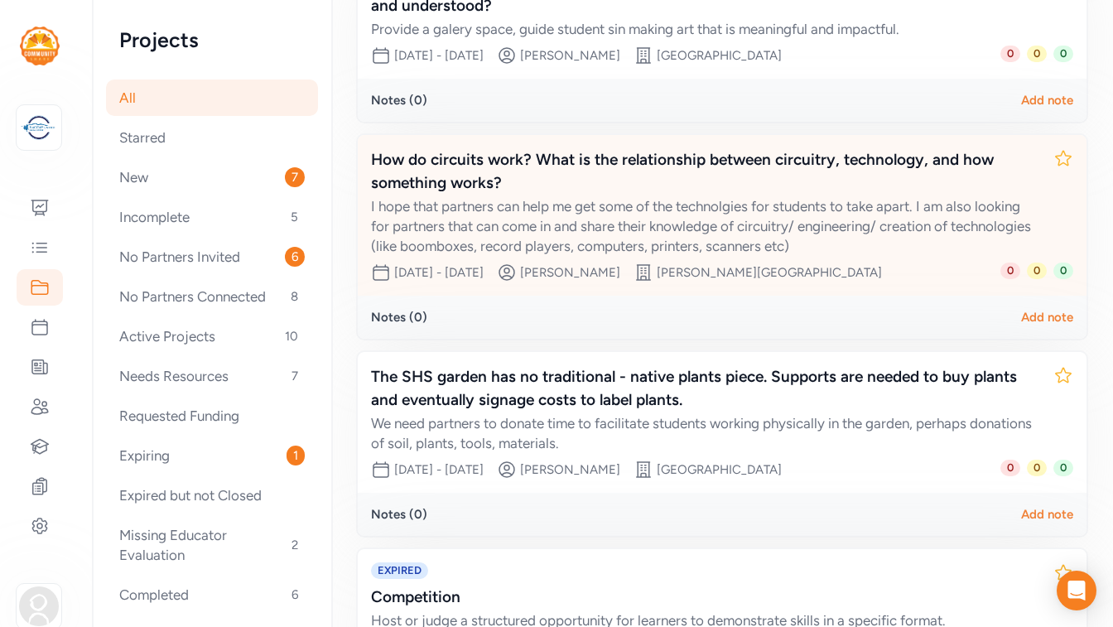
click at [640, 166] on div "How do circuits work? What is the relationship between circuitry, technology, a…" at bounding box center [705, 171] width 669 height 46
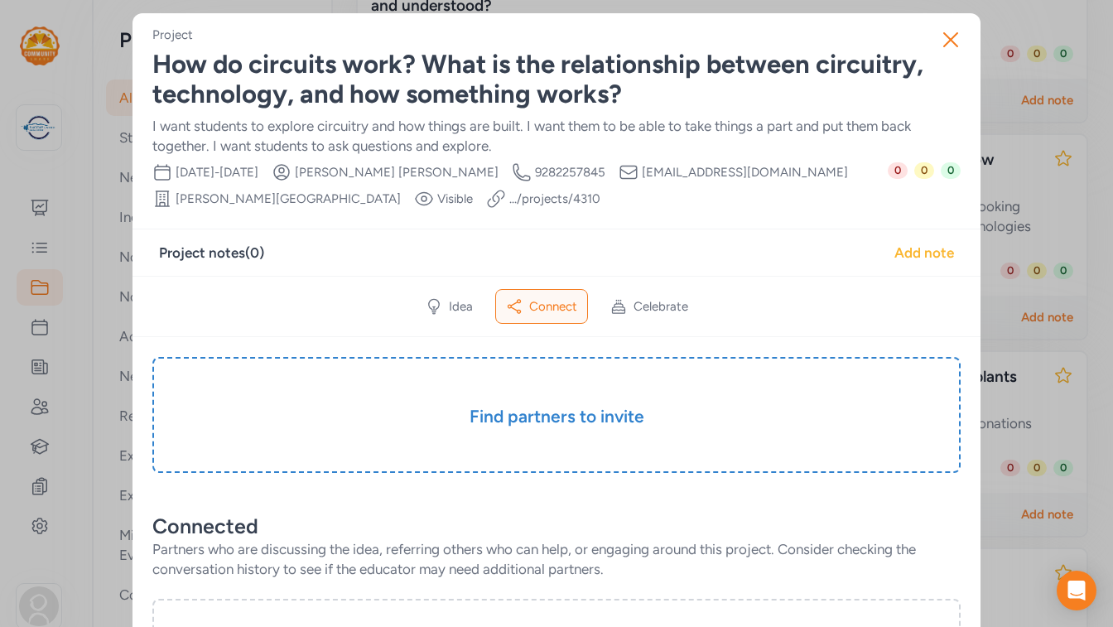
click at [917, 252] on div "Add note" at bounding box center [924, 253] width 60 height 20
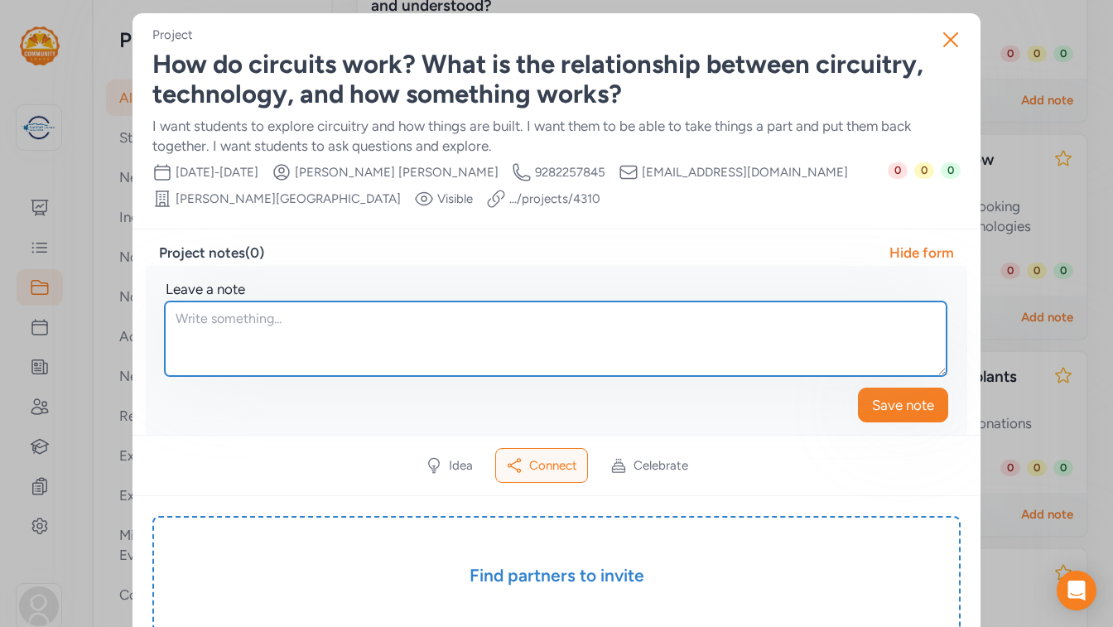
click at [331, 313] on textarea at bounding box center [556, 338] width 782 height 75
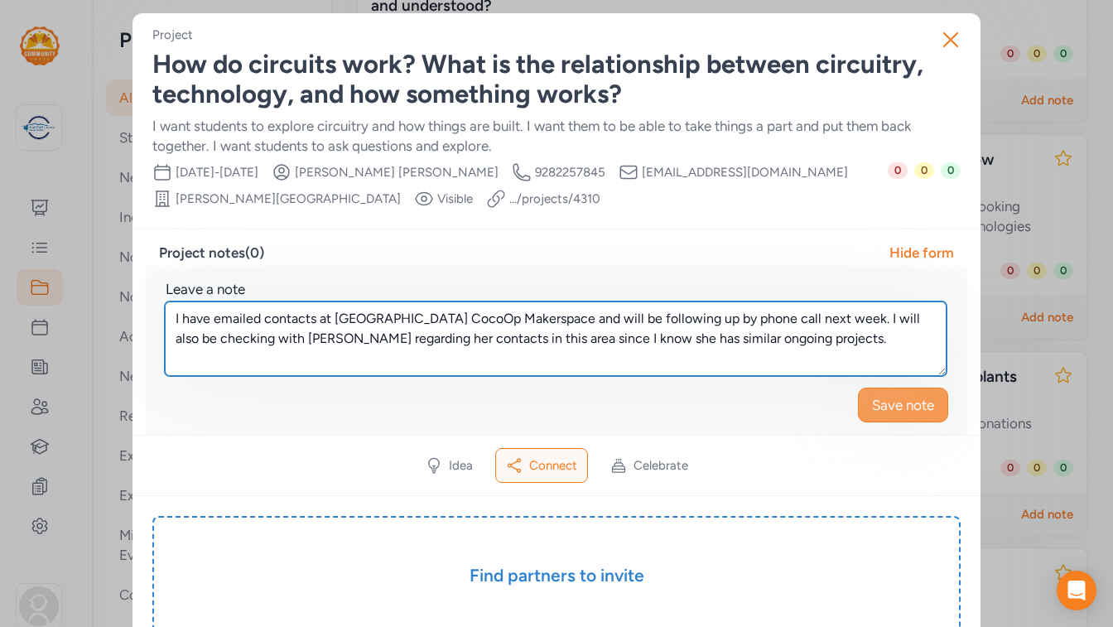
type textarea "I have emailed contacts at [GEOGRAPHIC_DATA] CocoOp Makerspace and will be foll…"
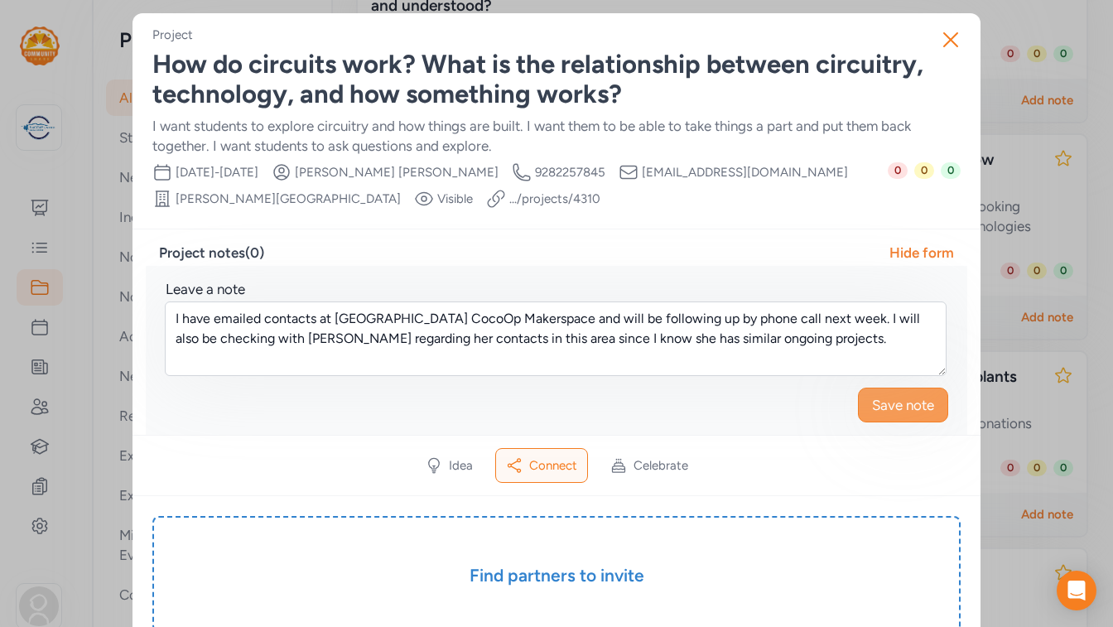
click at [878, 408] on span "Save note" at bounding box center [903, 405] width 62 height 20
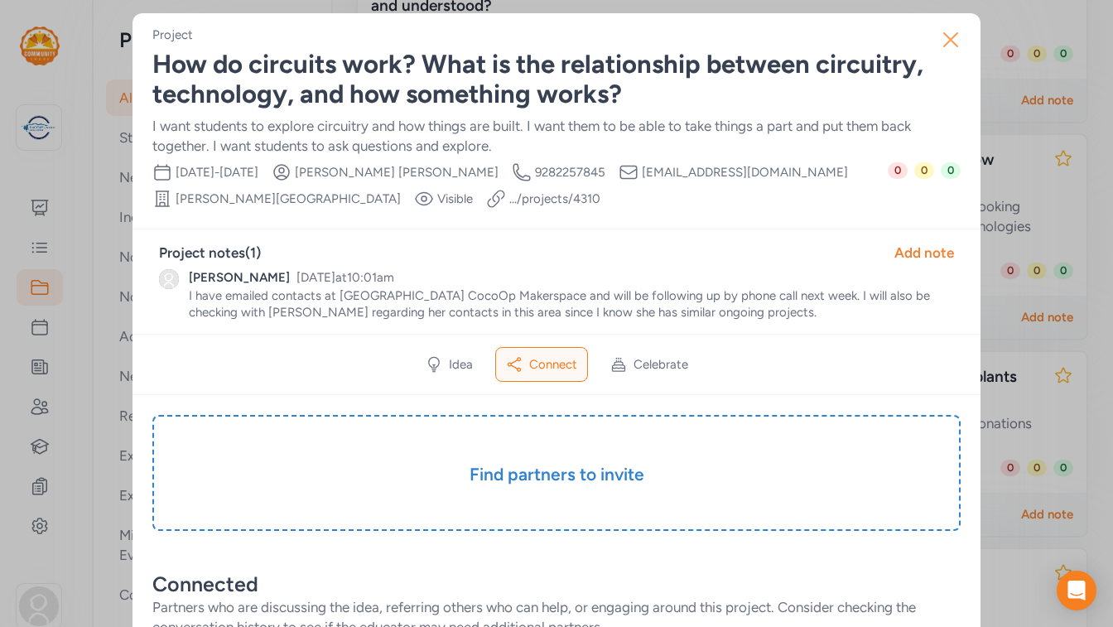
click at [951, 36] on icon "button" at bounding box center [950, 40] width 27 height 27
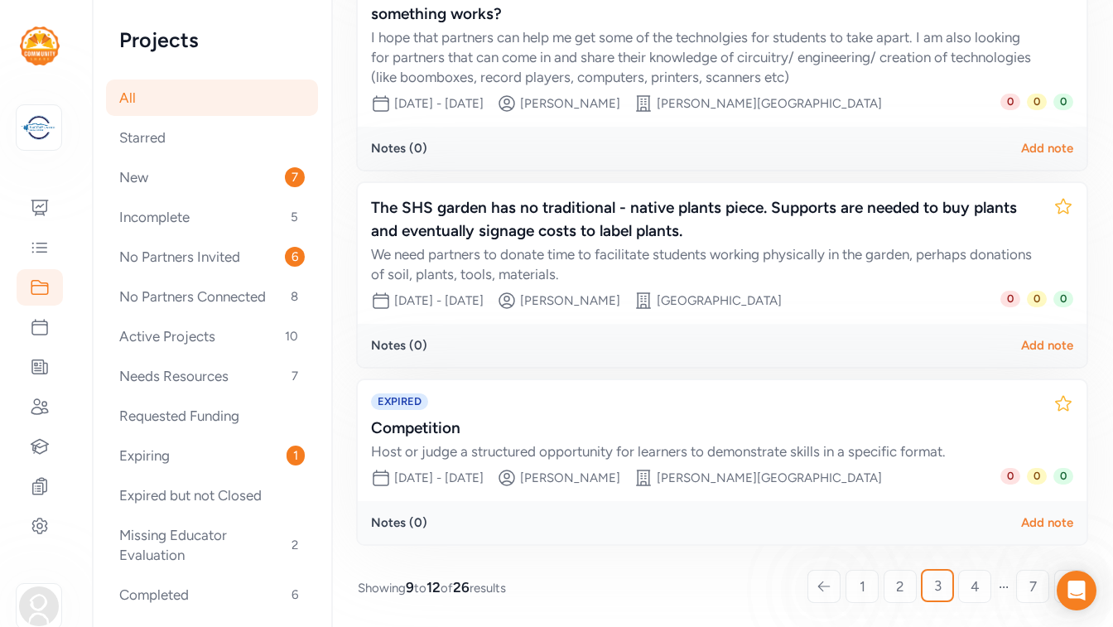
scroll to position [502, 0]
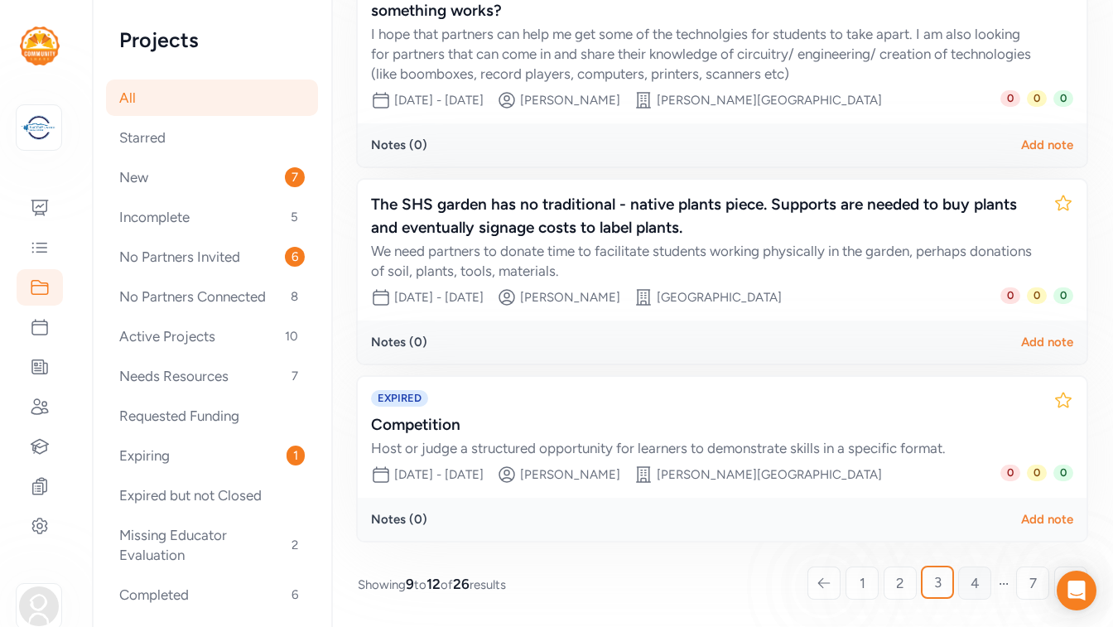
click at [969, 587] on link "4" at bounding box center [974, 582] width 33 height 33
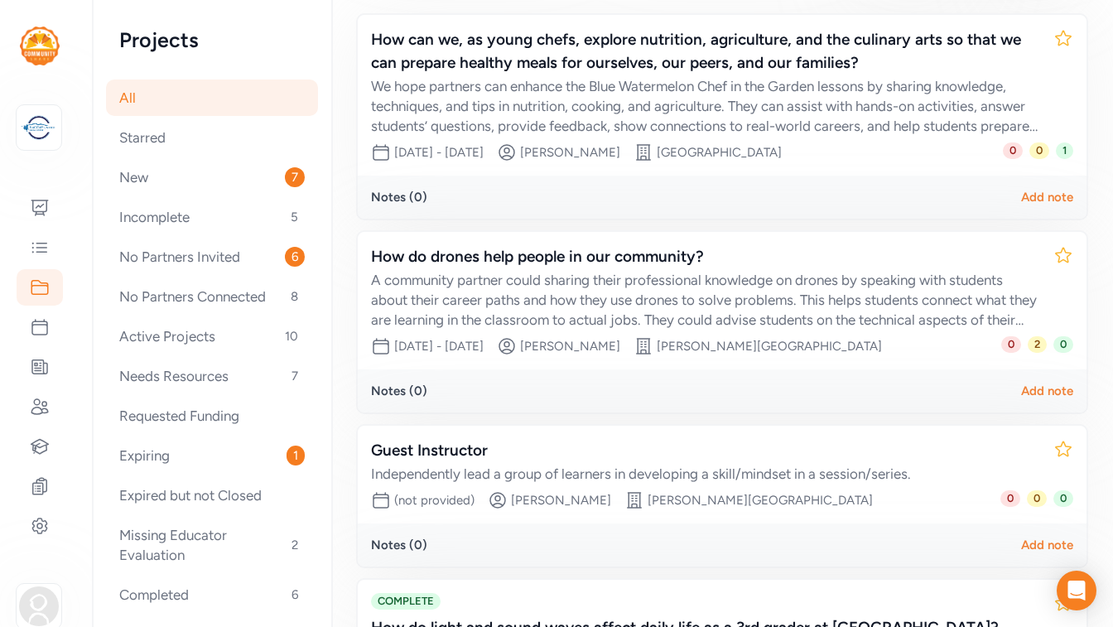
scroll to position [306, 0]
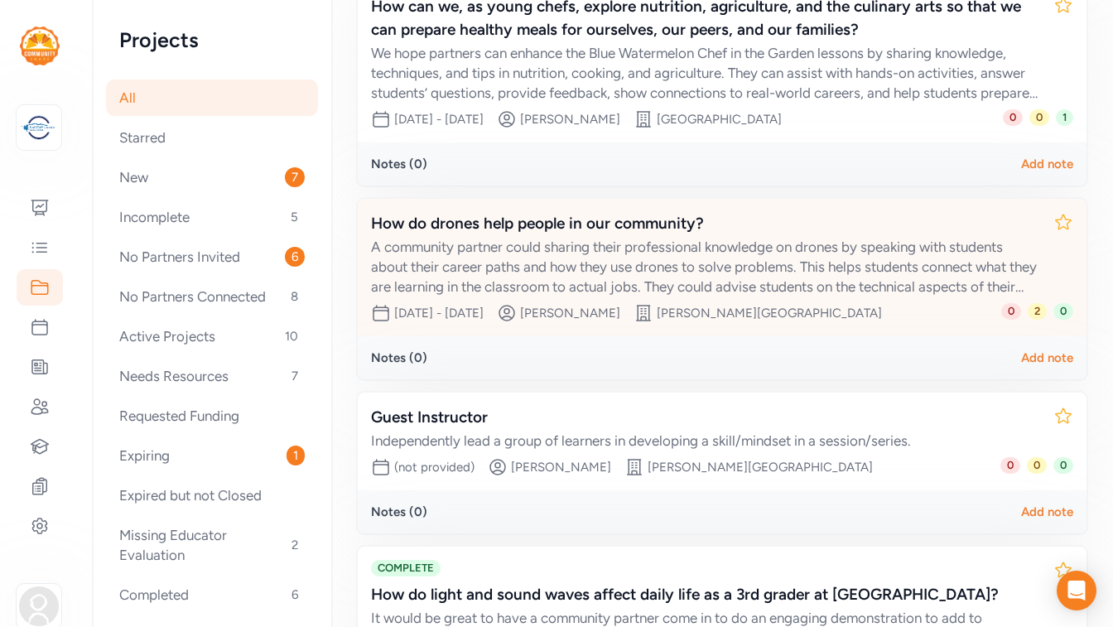
click at [518, 219] on div "How do drones help people in our community?" at bounding box center [705, 223] width 669 height 23
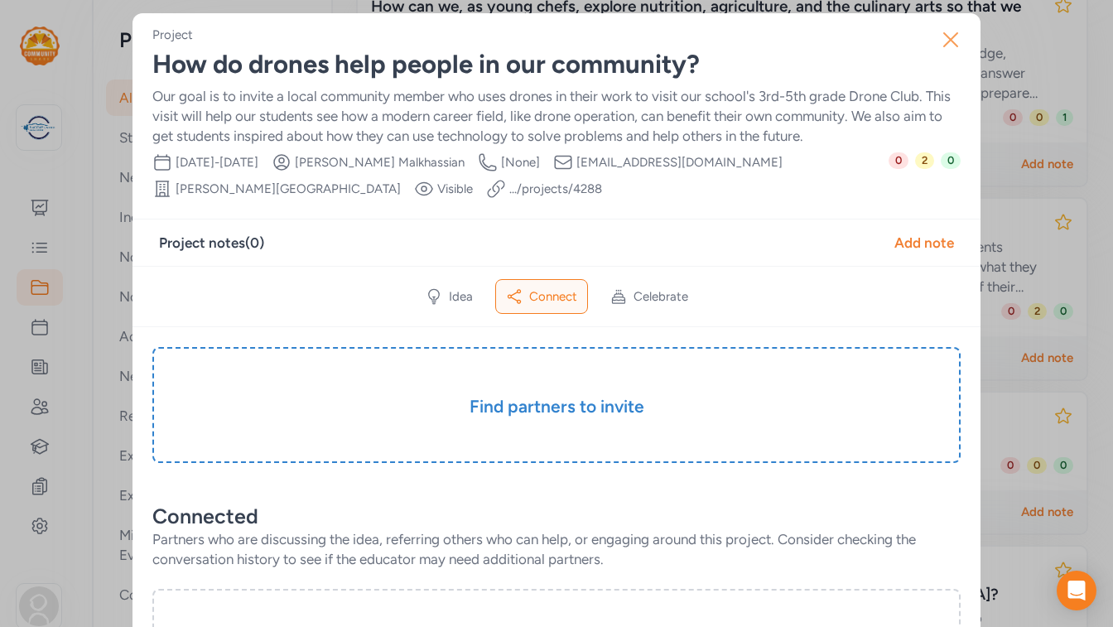
click at [947, 39] on icon "button" at bounding box center [950, 40] width 27 height 27
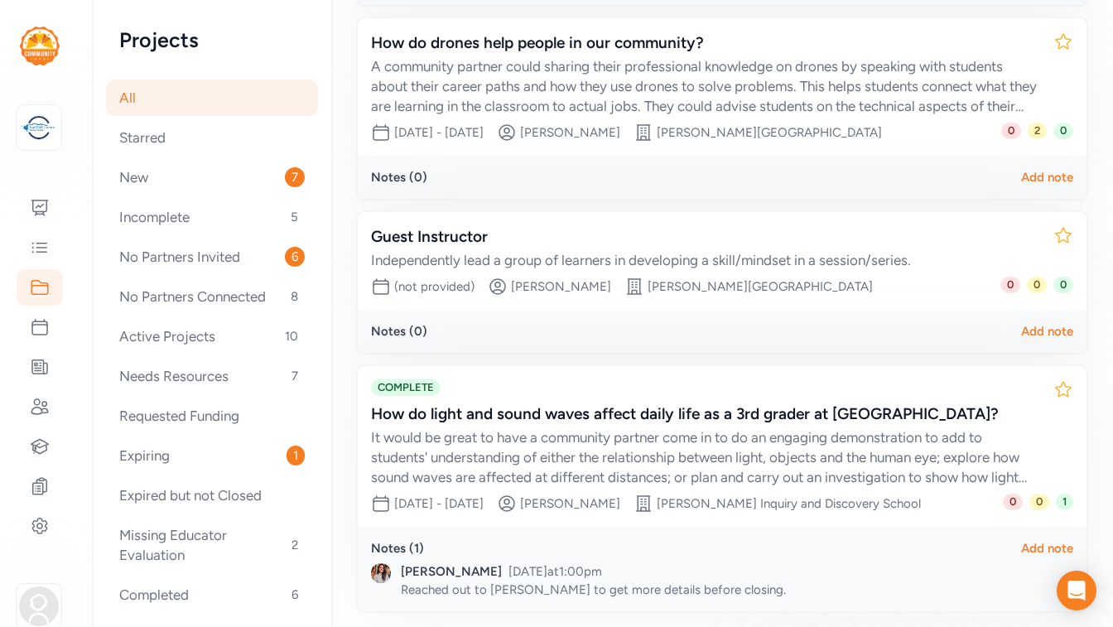
scroll to position [557, 0]
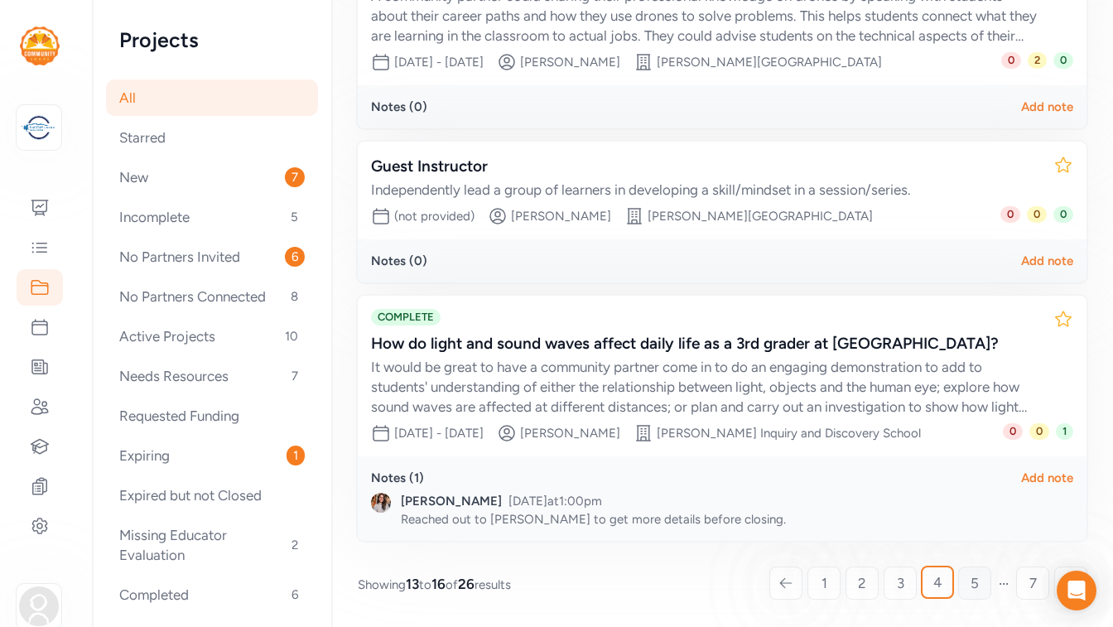
click at [968, 585] on link "5" at bounding box center [974, 582] width 33 height 33
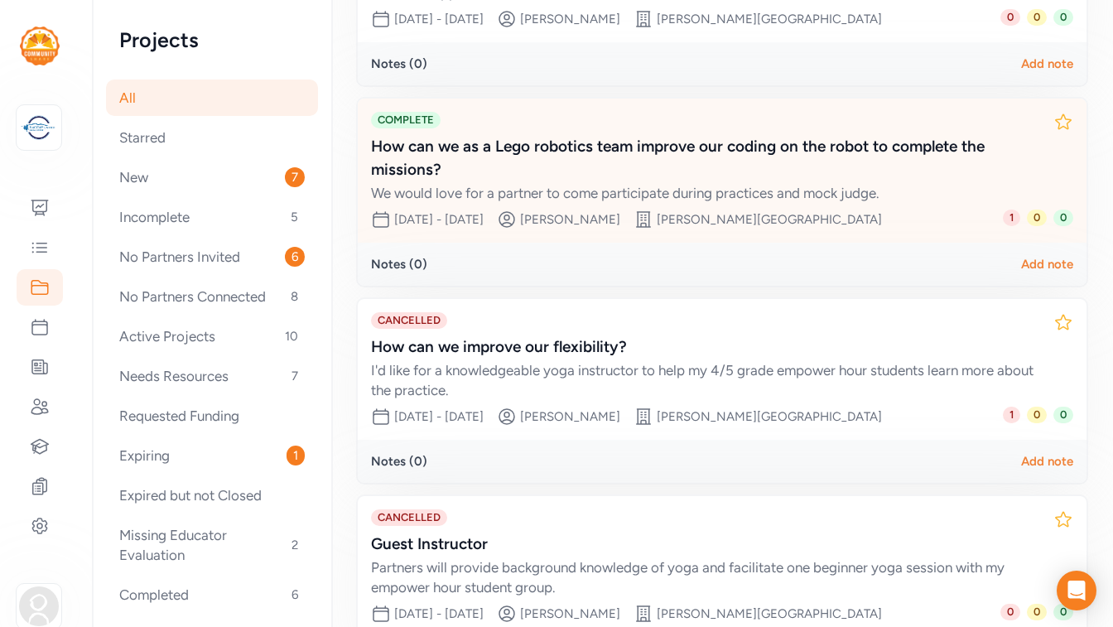
scroll to position [568, 0]
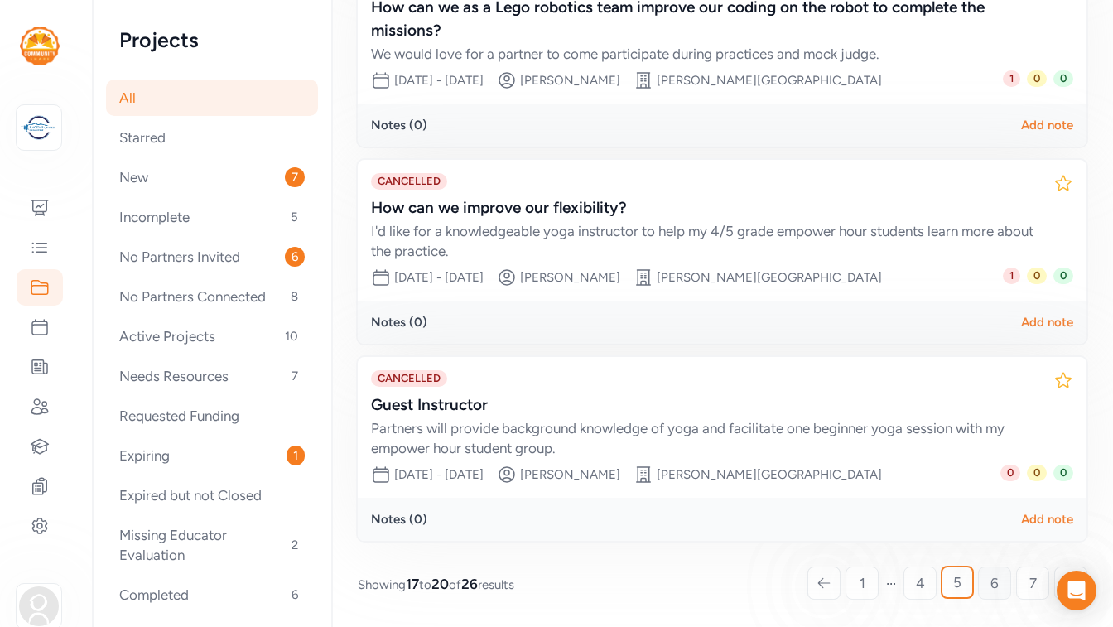
click at [995, 587] on span "6" at bounding box center [995, 583] width 8 height 20
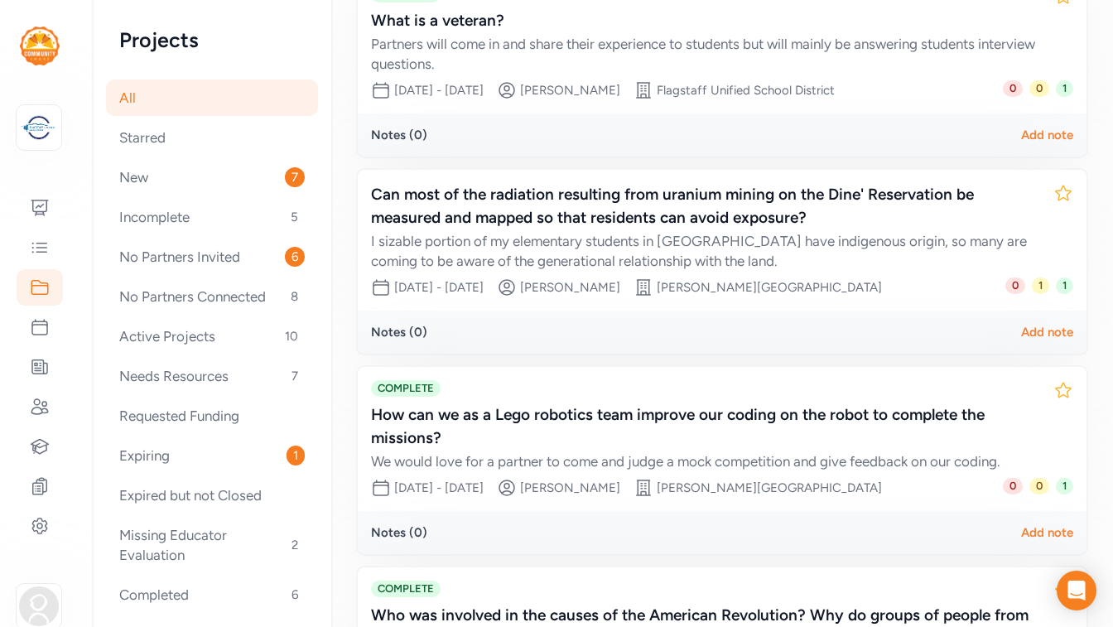
scroll to position [323, 0]
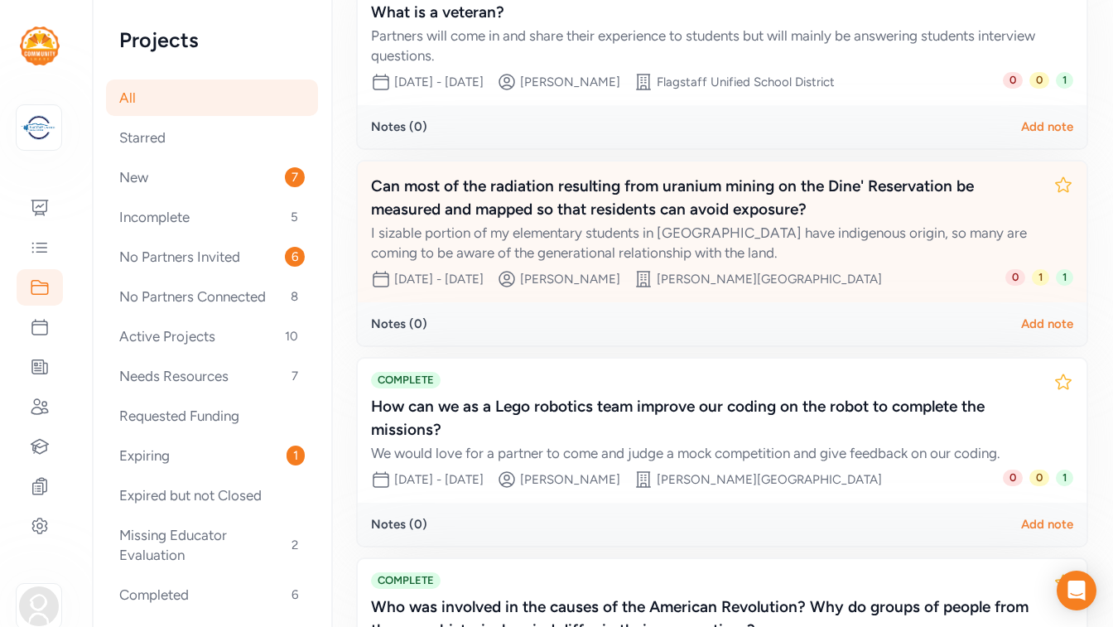
click at [724, 188] on div "Can most of the radiation resulting from uranium mining on the Dine' Reservatio…" at bounding box center [705, 198] width 669 height 46
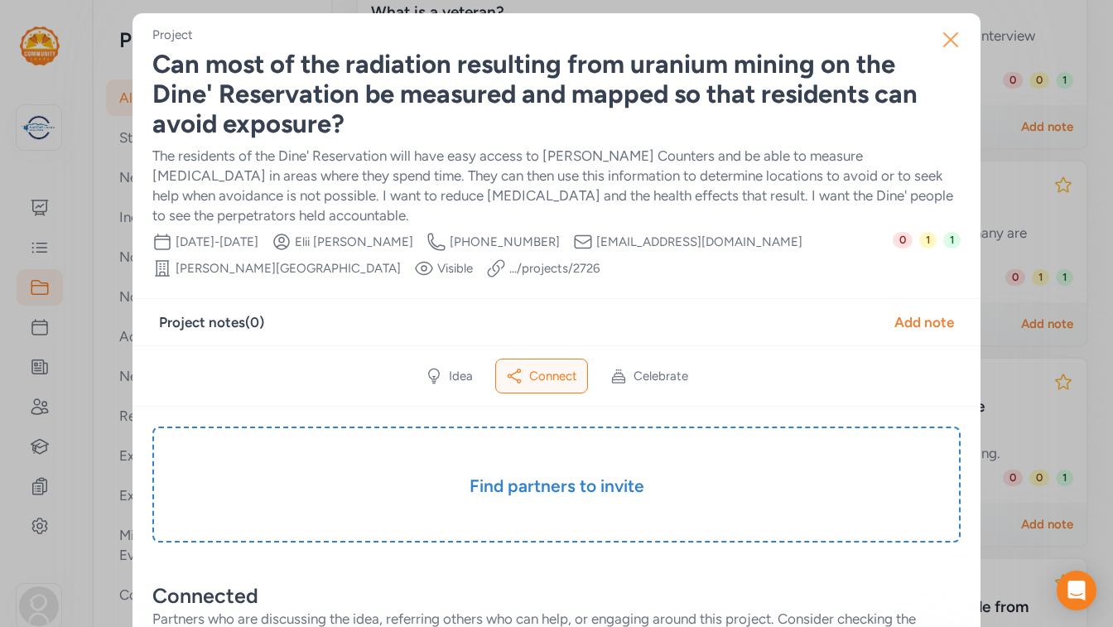
click at [949, 41] on icon "button" at bounding box center [950, 39] width 13 height 13
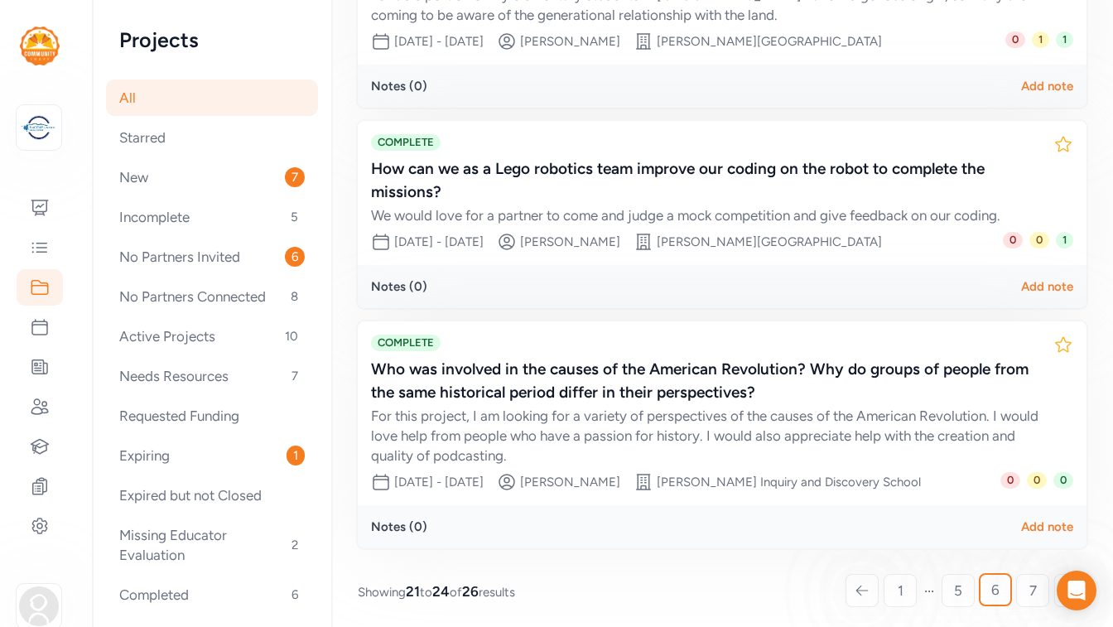
scroll to position [568, 0]
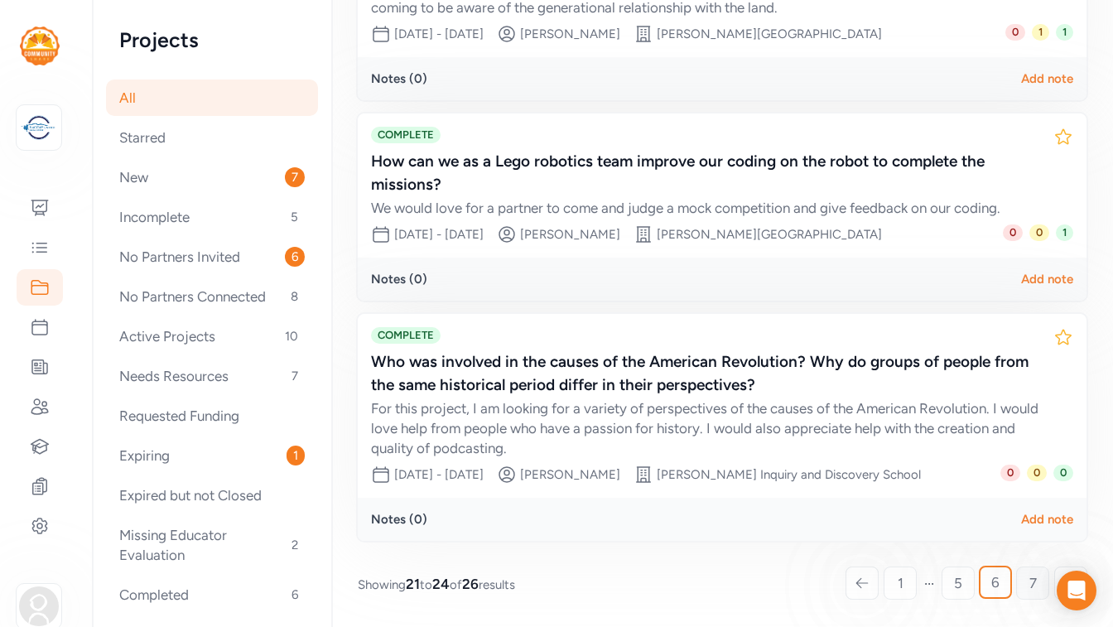
click at [1033, 586] on span "7" at bounding box center [1032, 583] width 7 height 20
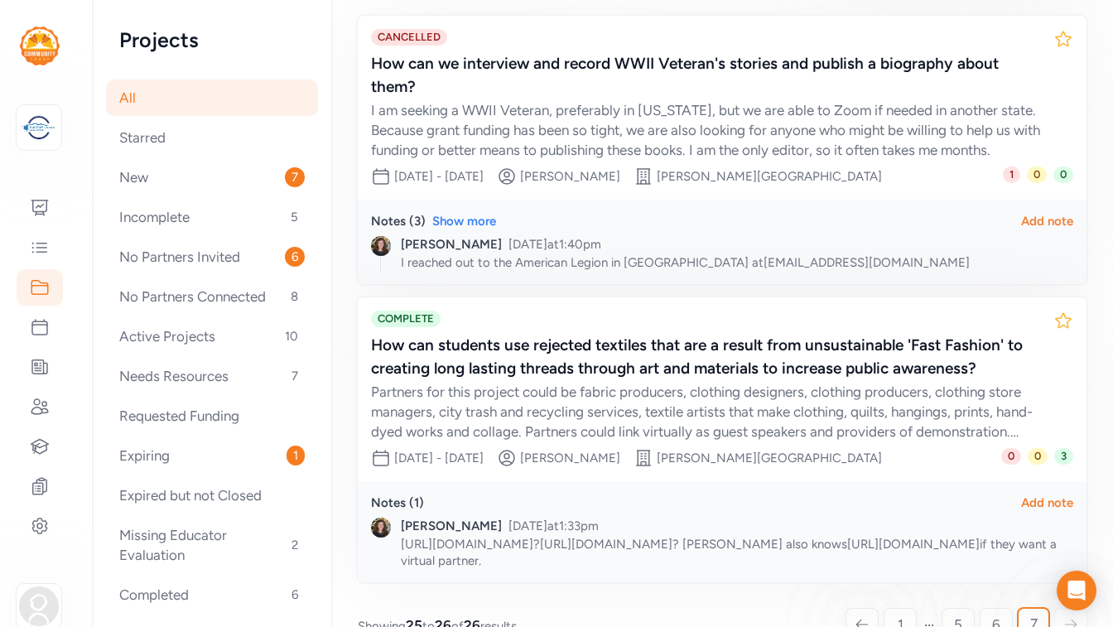
scroll to position [290, 0]
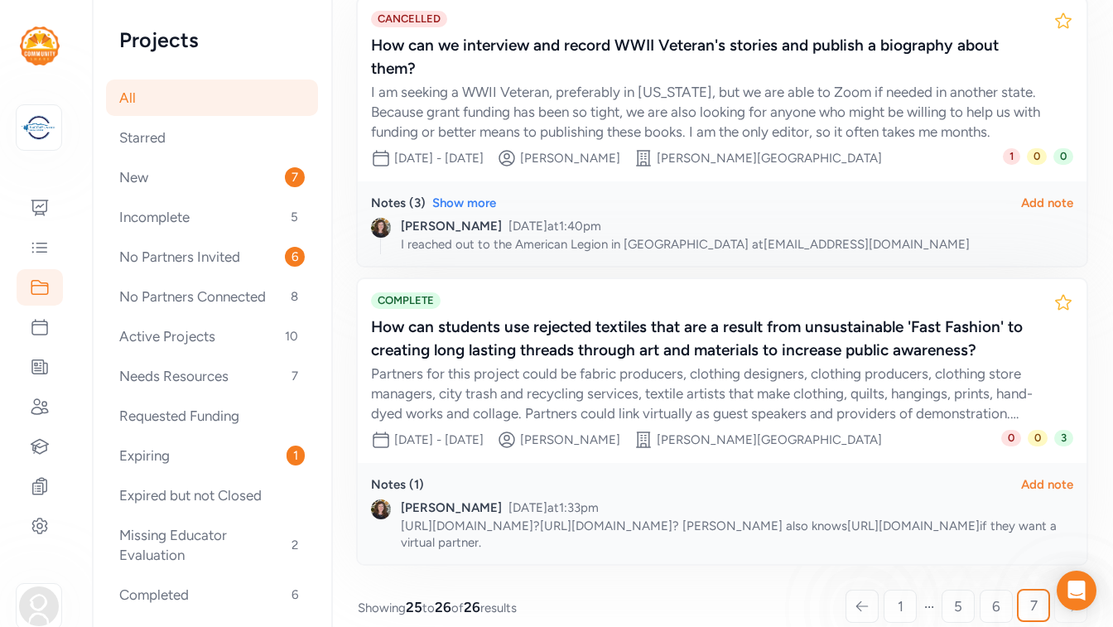
click at [855, 598] on icon at bounding box center [862, 606] width 15 height 17
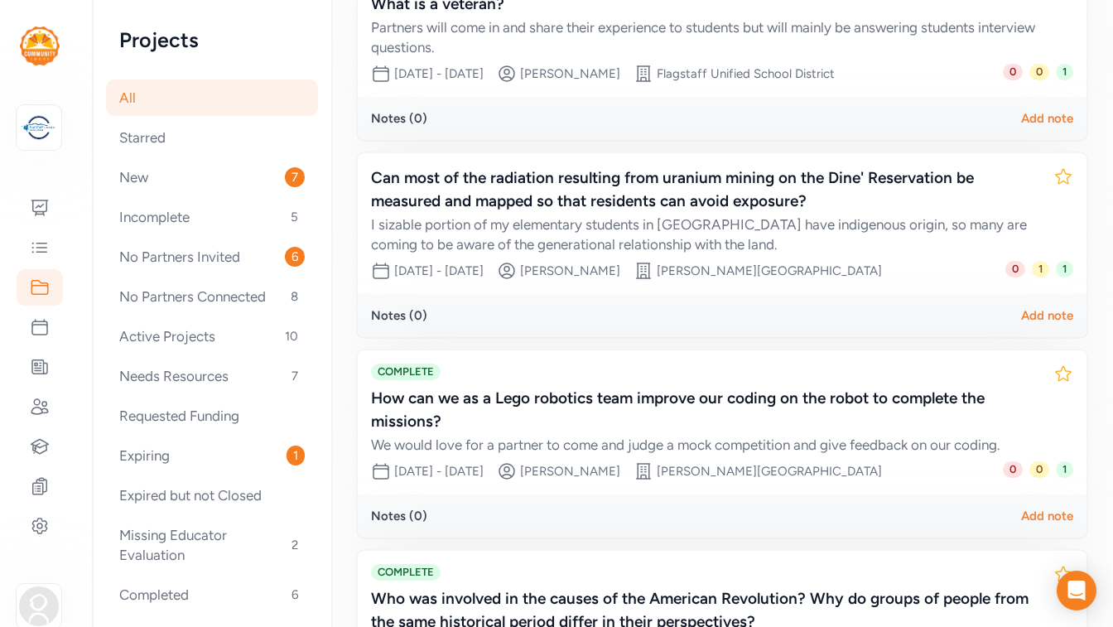
scroll to position [330, 0]
